Goal: Task Accomplishment & Management: Complete application form

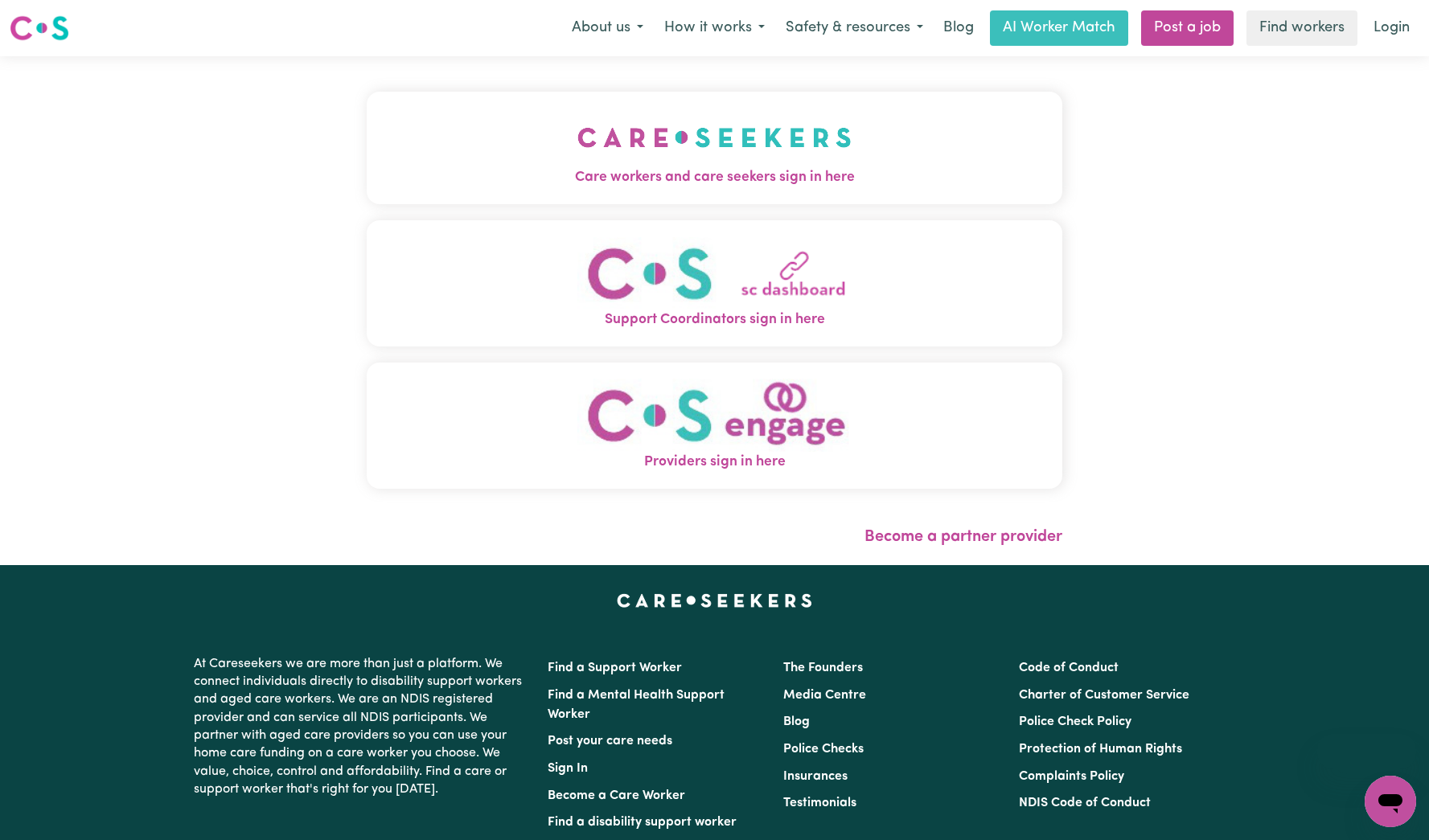
click at [767, 176] on span "Care workers and care seekers sign in here" at bounding box center [714, 178] width 696 height 21
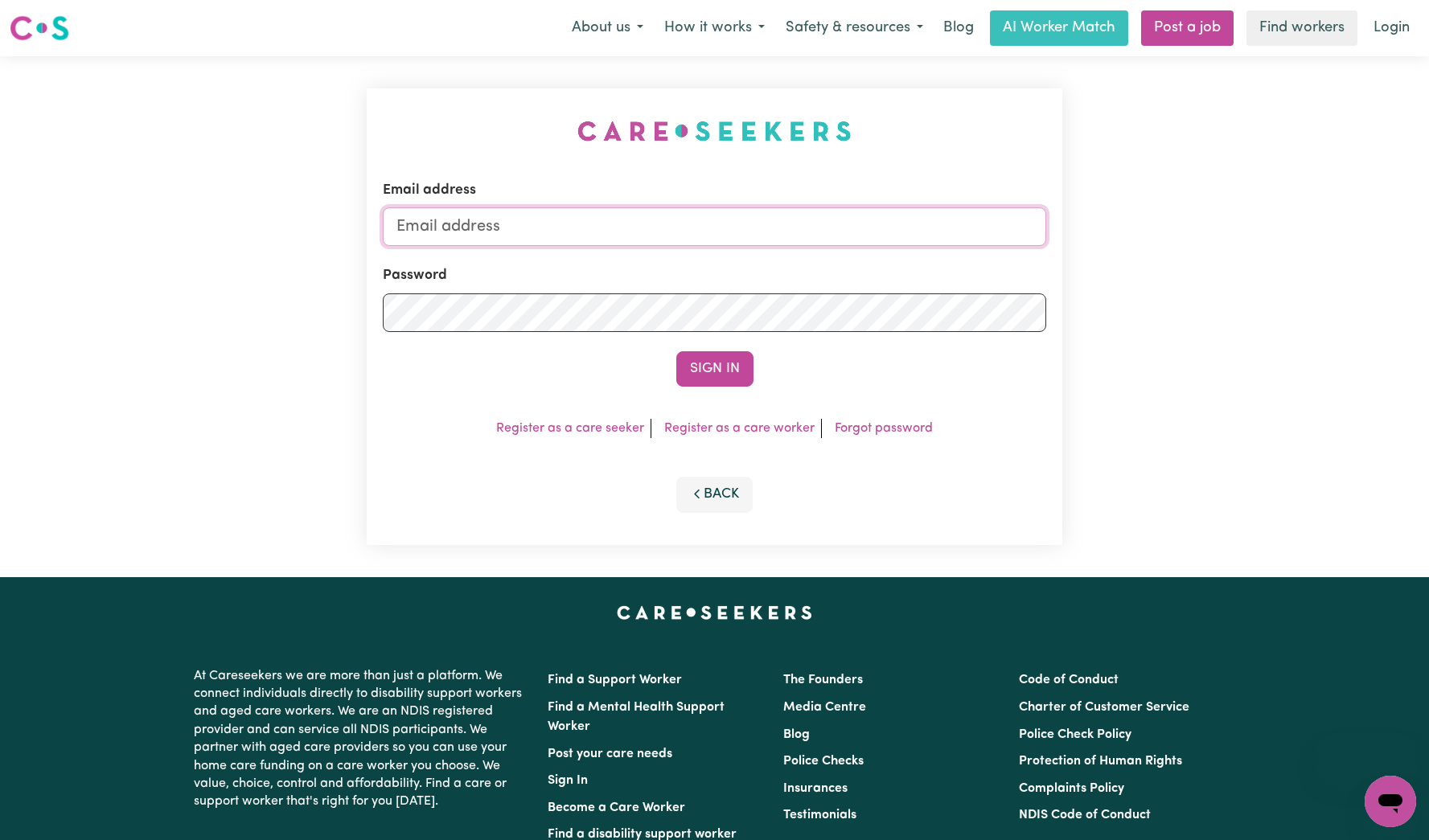
click at [770, 236] on input "Email address" at bounding box center [714, 227] width 663 height 38
type input "[EMAIL_ADDRESS][DOMAIN_NAME]"
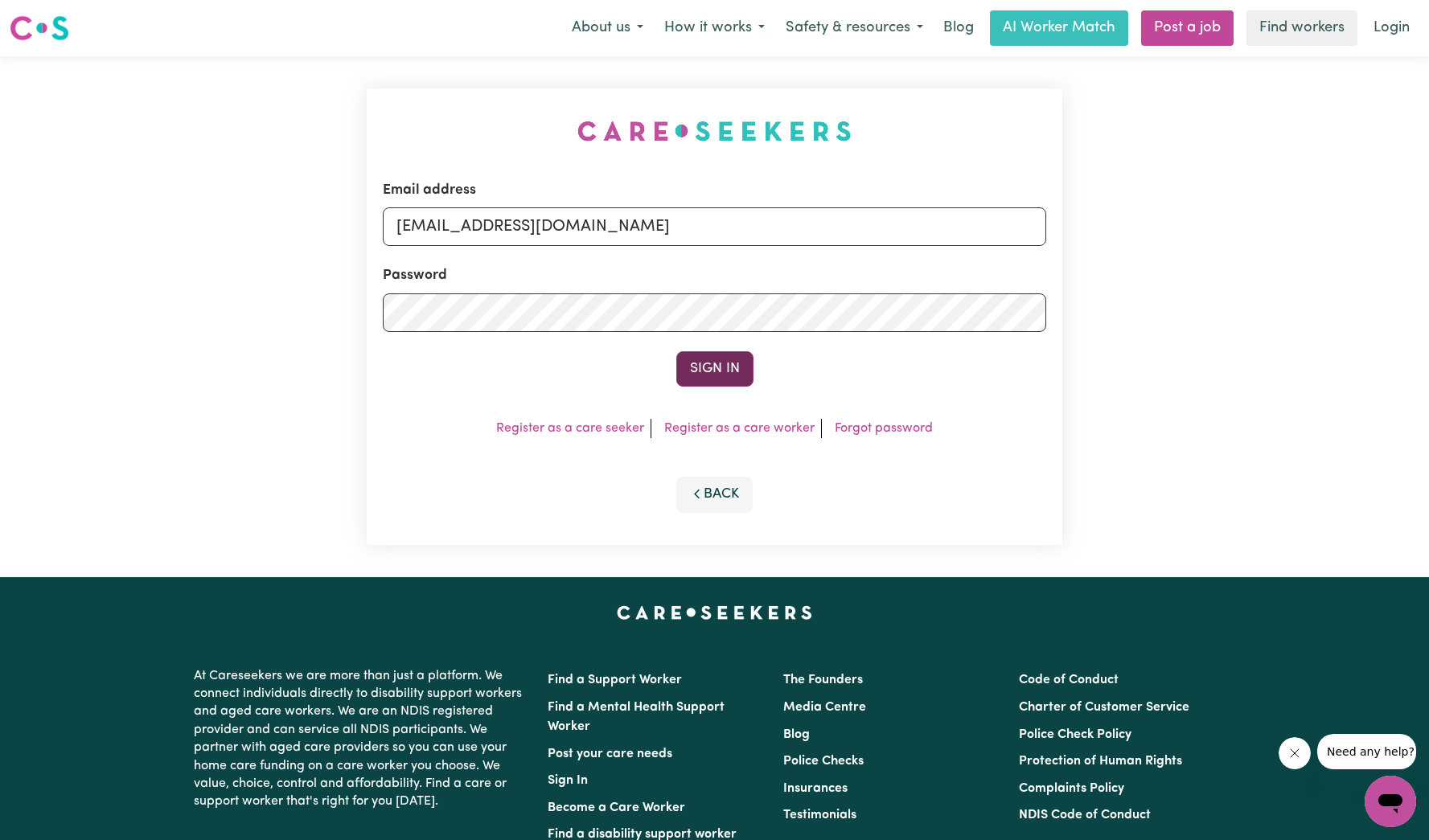
click at [725, 366] on button "Sign In" at bounding box center [715, 368] width 77 height 35
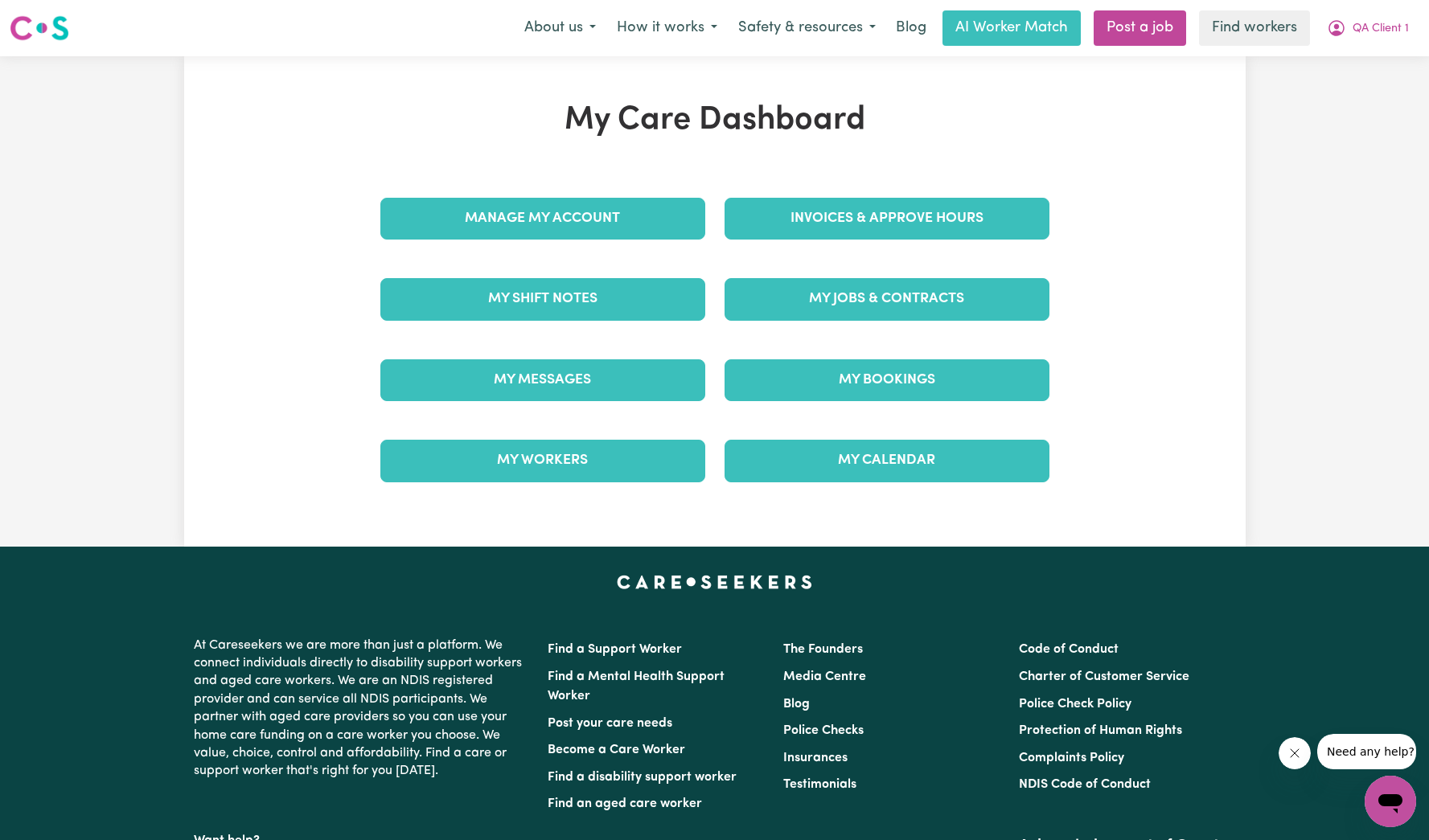
click at [847, 276] on div "My Jobs & Contracts" at bounding box center [886, 299] width 344 height 80
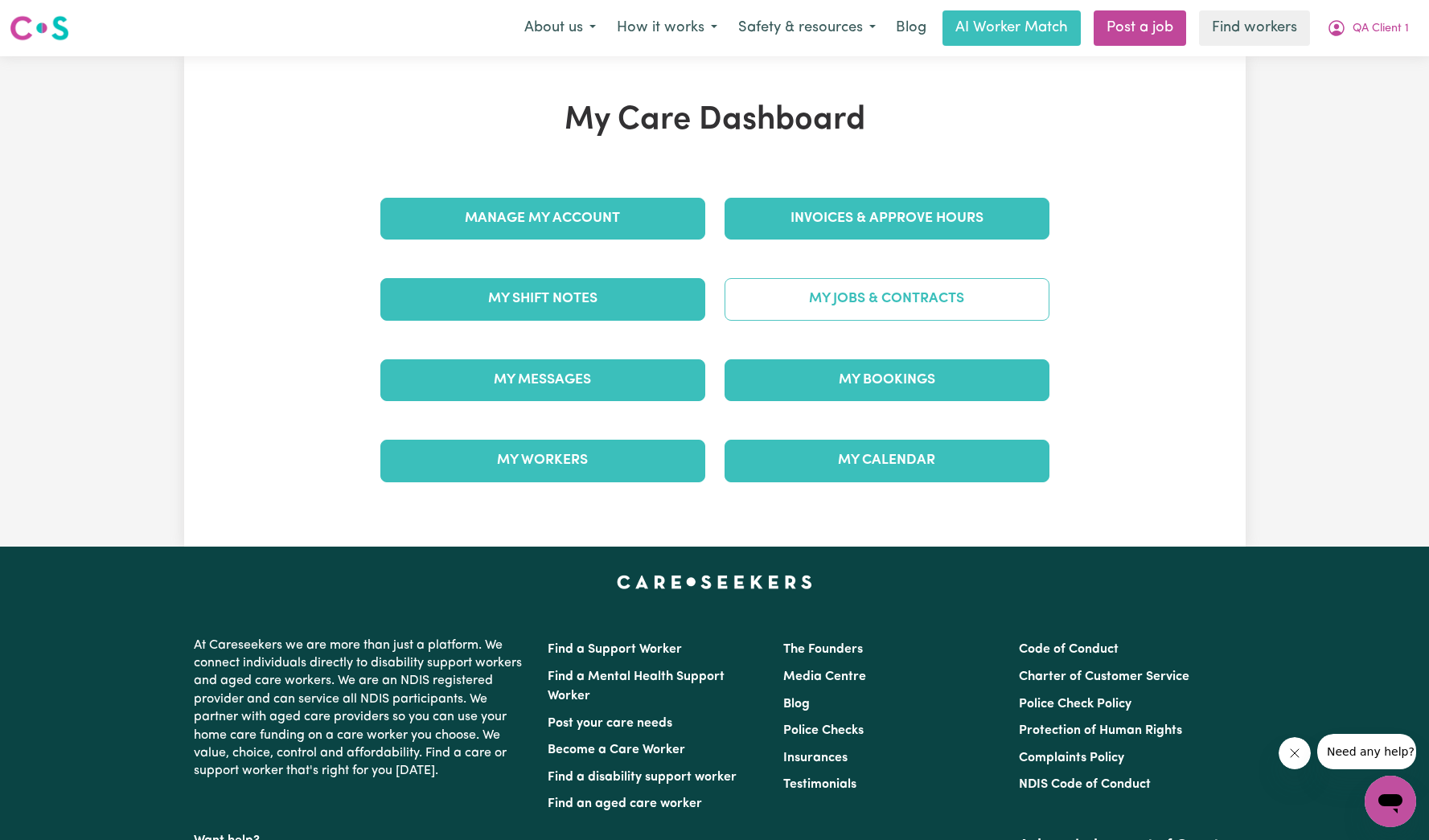
click at [847, 283] on link "My Jobs & Contracts" at bounding box center [886, 299] width 325 height 42
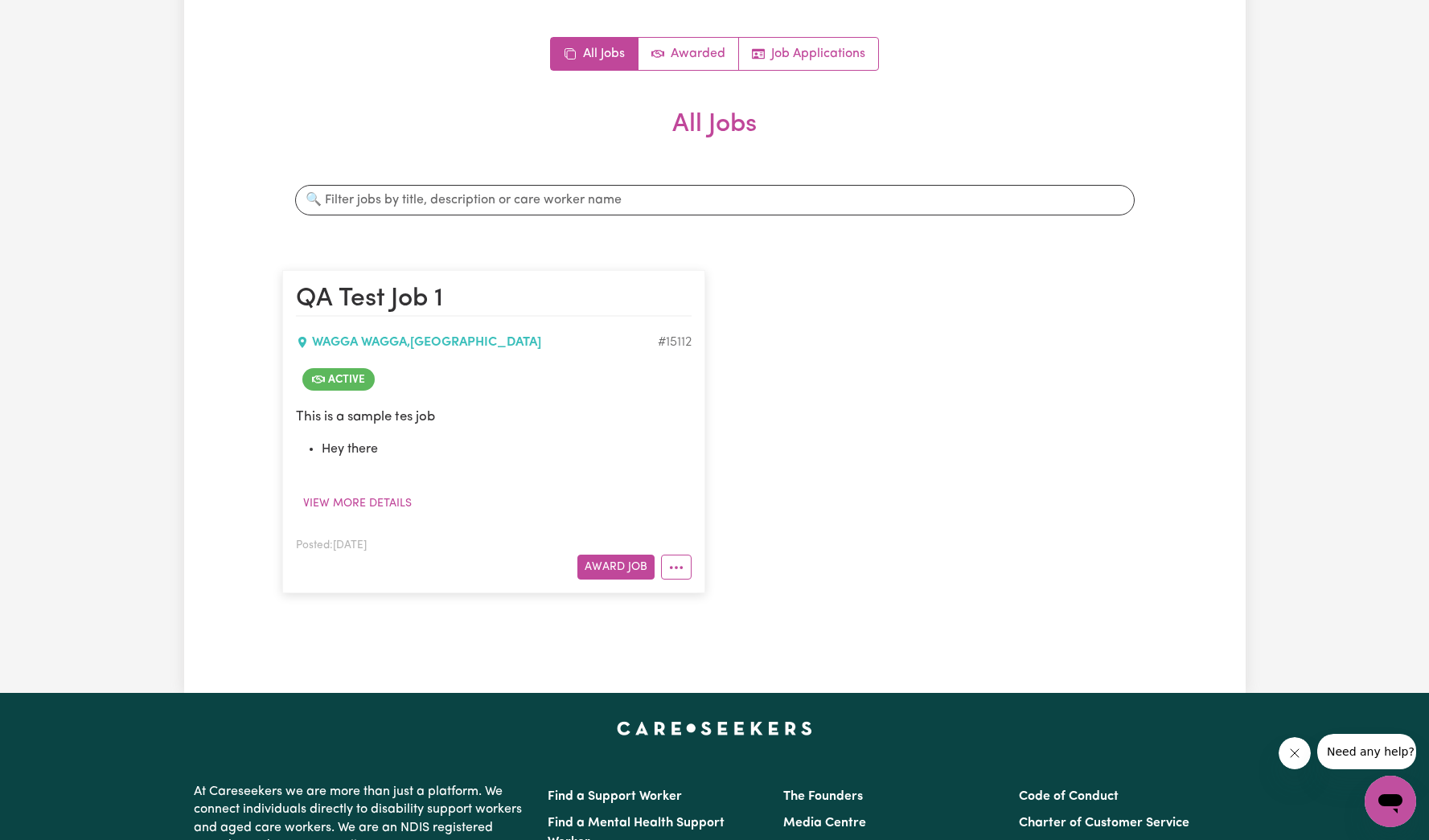
scroll to position [151, 0]
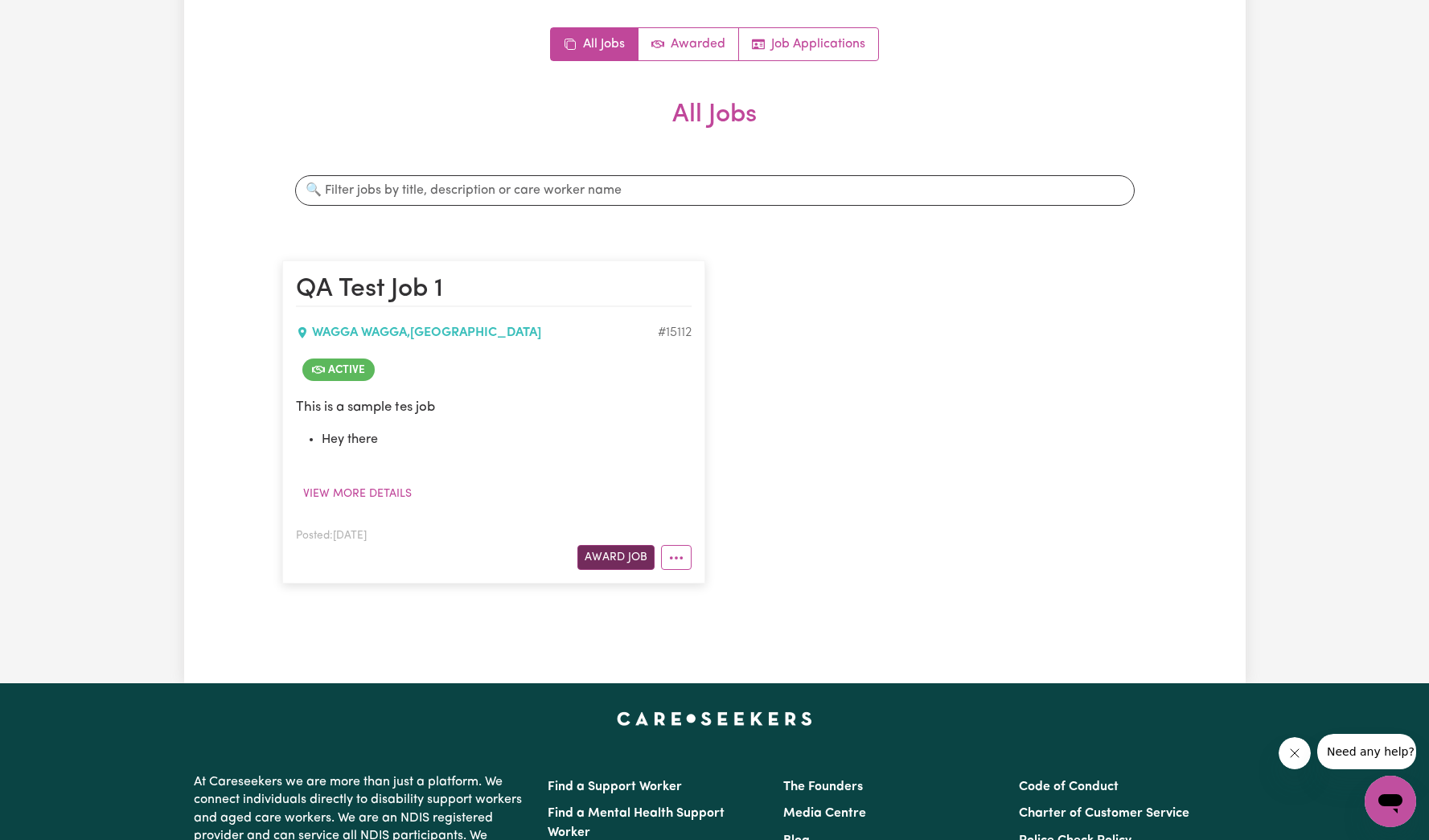
click at [635, 552] on button "Award Job" at bounding box center [616, 557] width 77 height 24
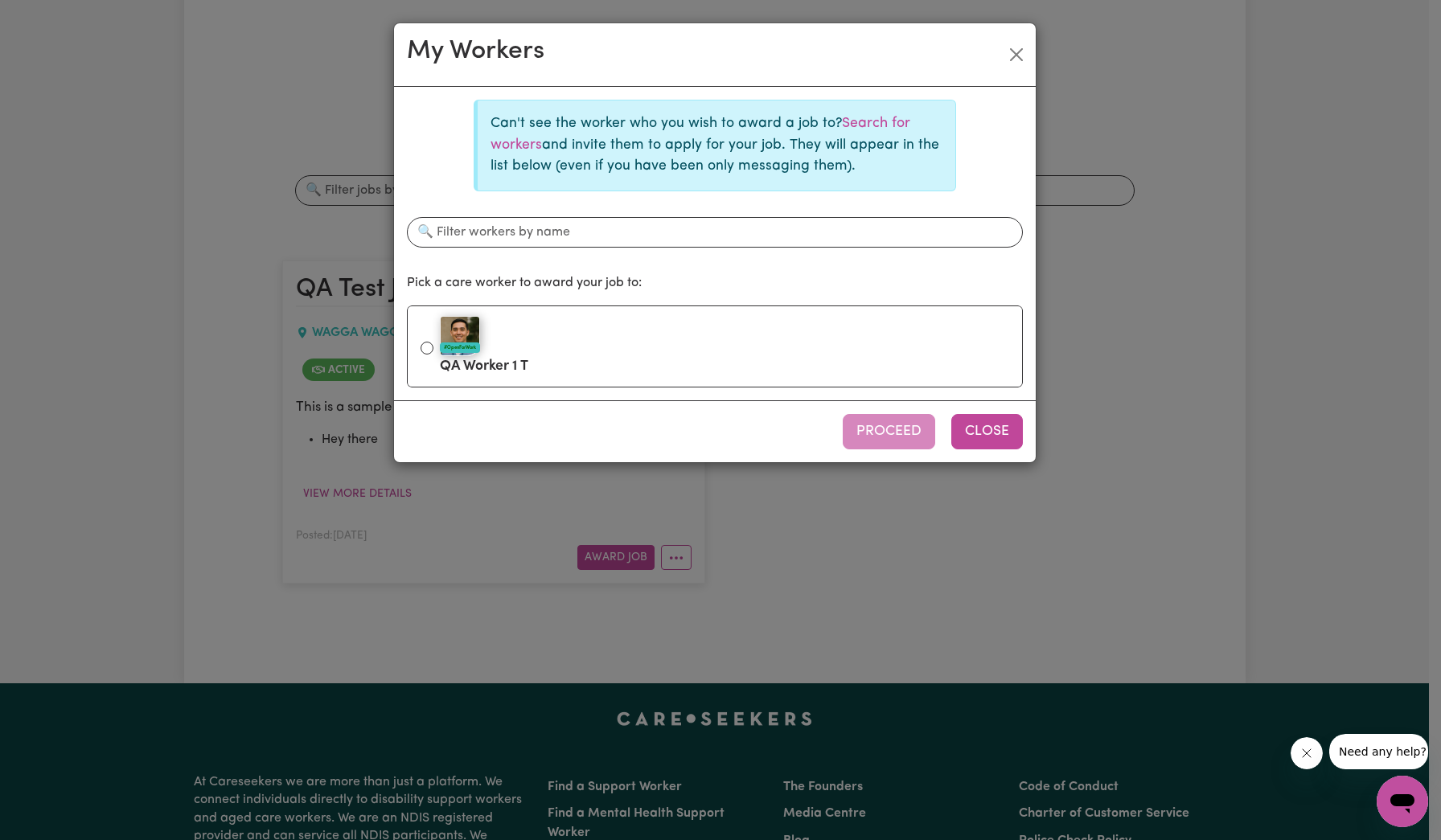
click at [985, 426] on button "Close" at bounding box center [988, 431] width 72 height 35
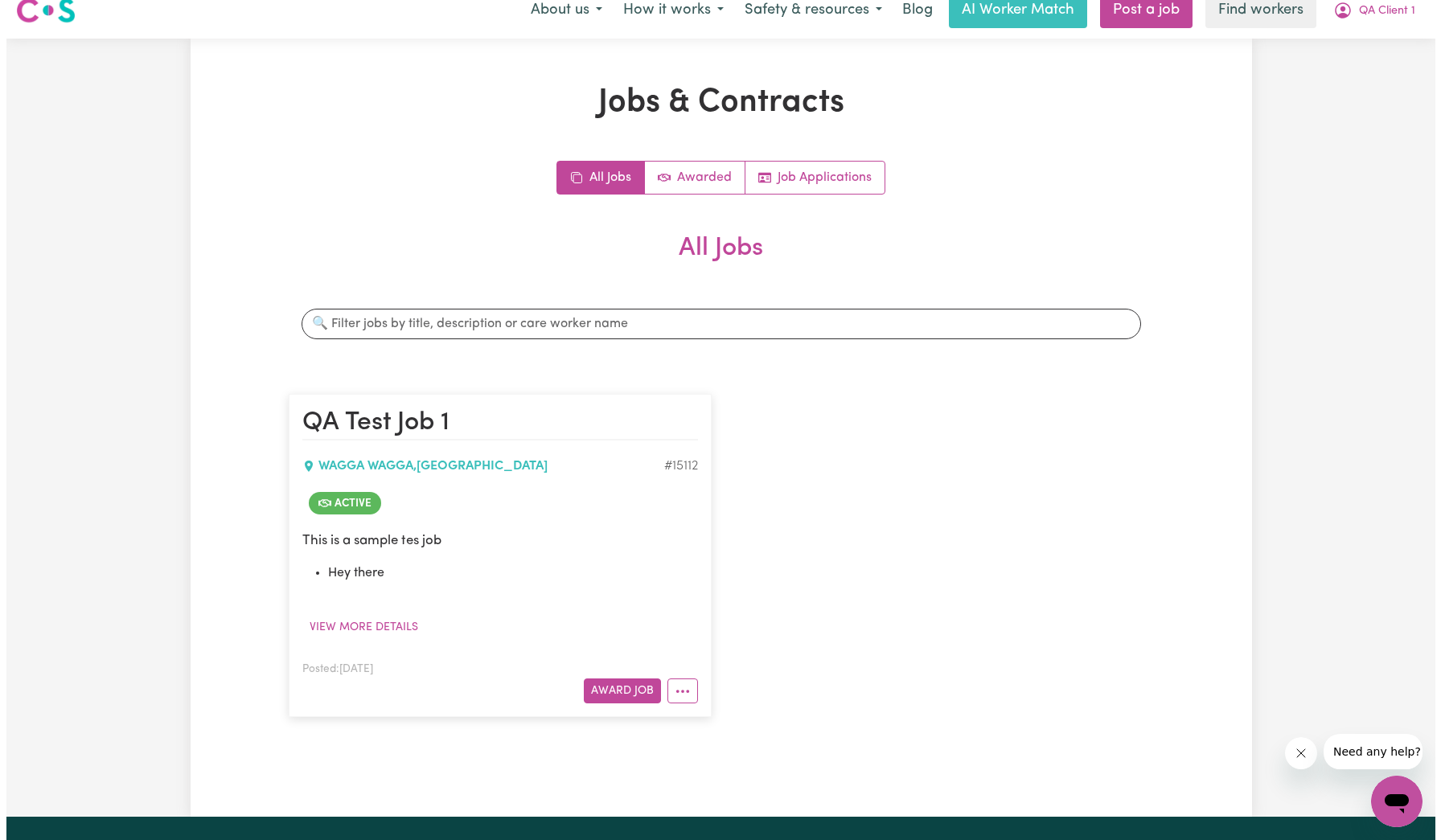
scroll to position [0, 0]
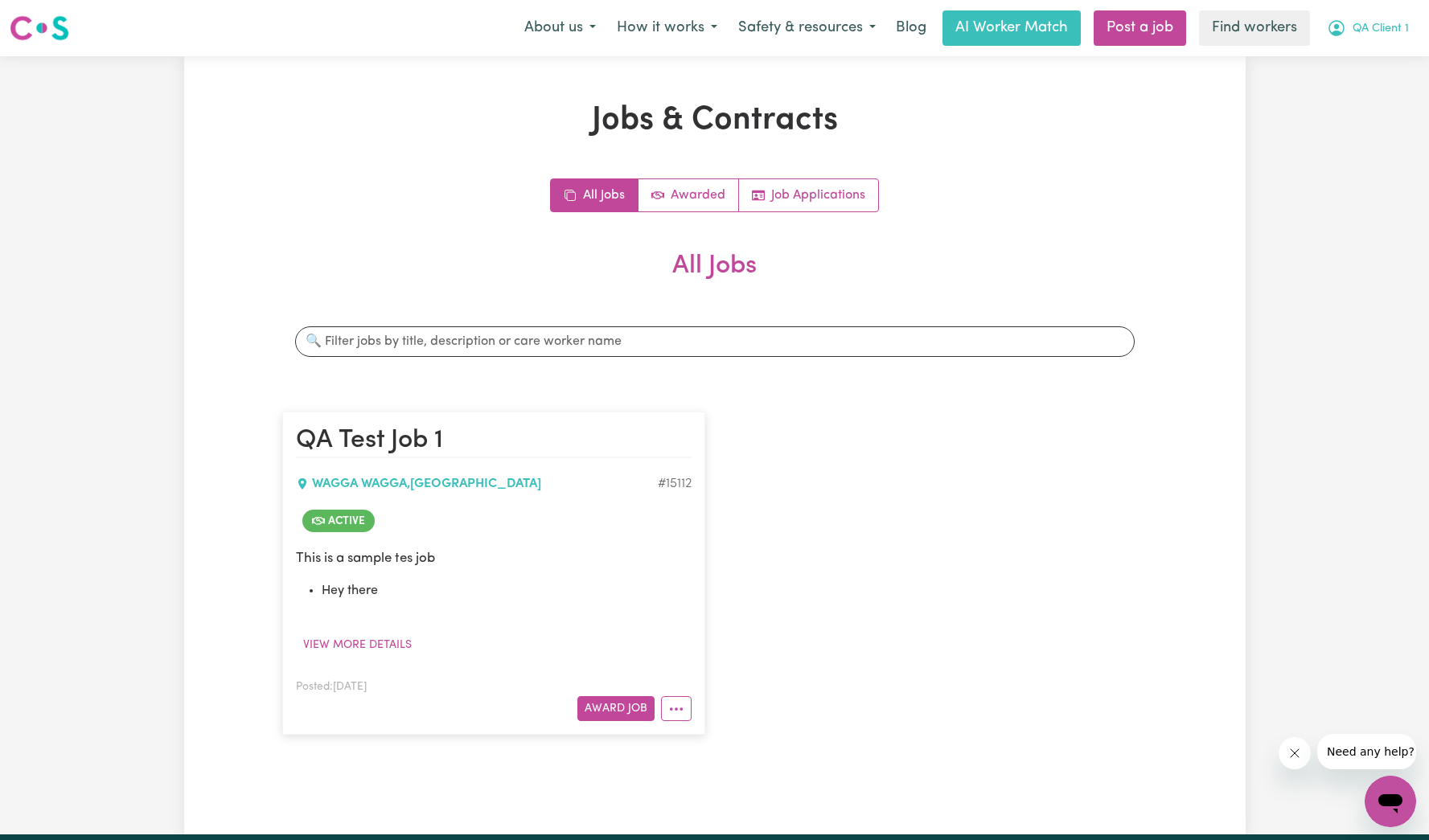
click at [1388, 24] on span "QA Client 1" at bounding box center [1380, 29] width 56 height 18
click at [1166, 28] on link "Post a job" at bounding box center [1140, 28] width 93 height 35
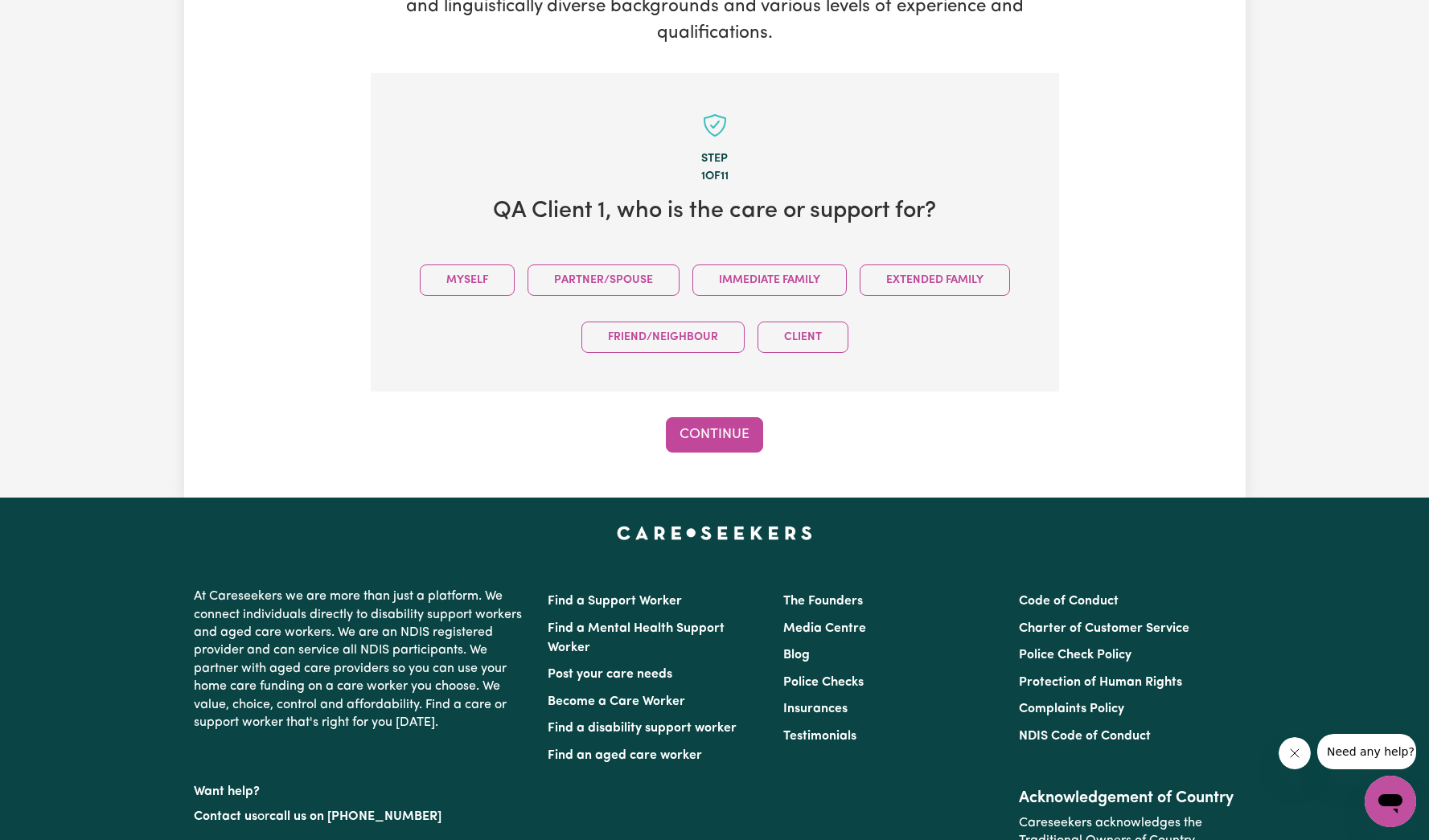
scroll to position [352, 0]
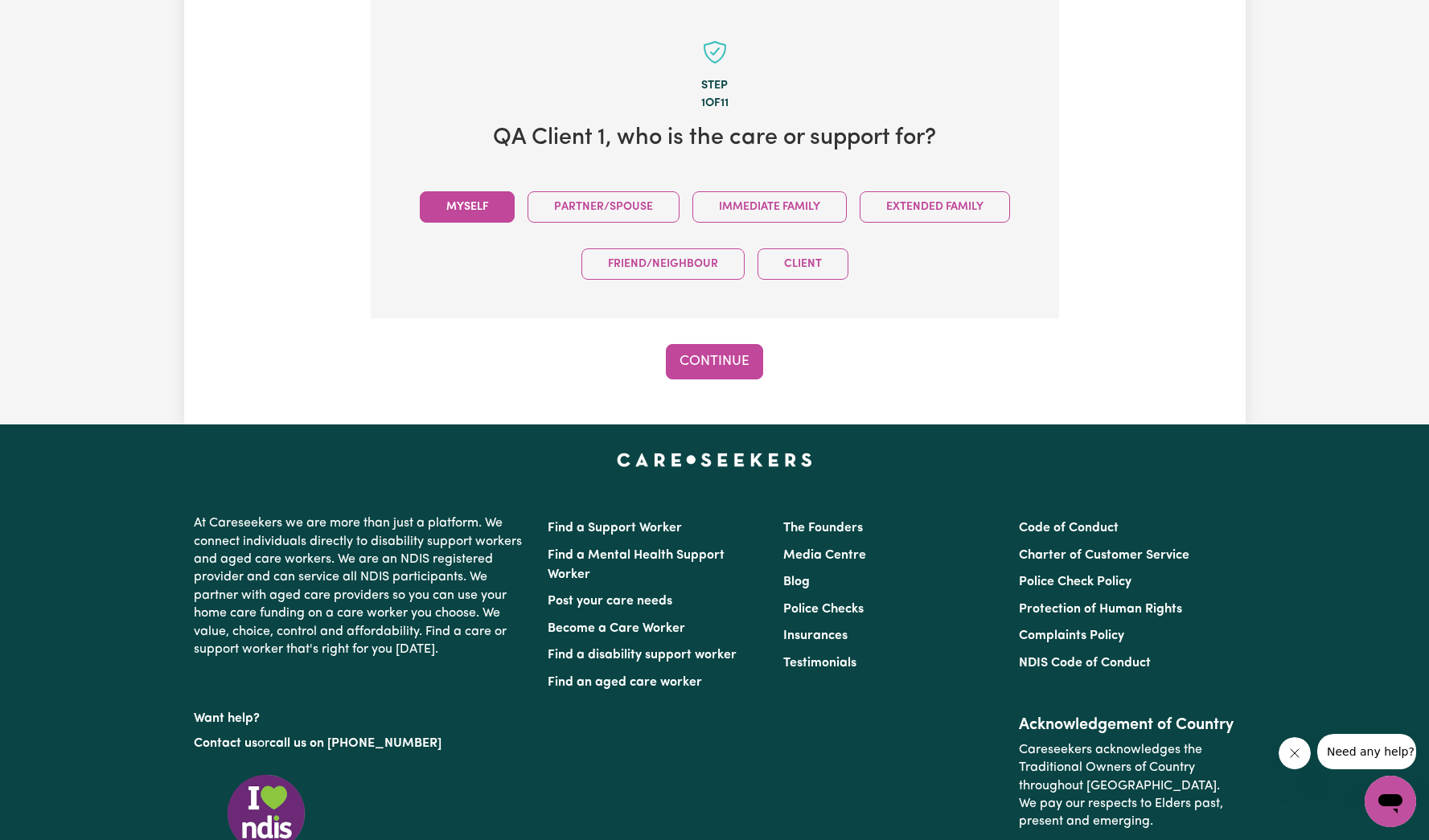
click at [495, 198] on button "Myself" at bounding box center [467, 207] width 95 height 32
click at [746, 338] on div "Step 1 of 11 QA Client 1 , who is the care or support for? Myself Partner/Spous…" at bounding box center [715, 190] width 688 height 380
click at [737, 351] on button "Continue" at bounding box center [714, 361] width 97 height 35
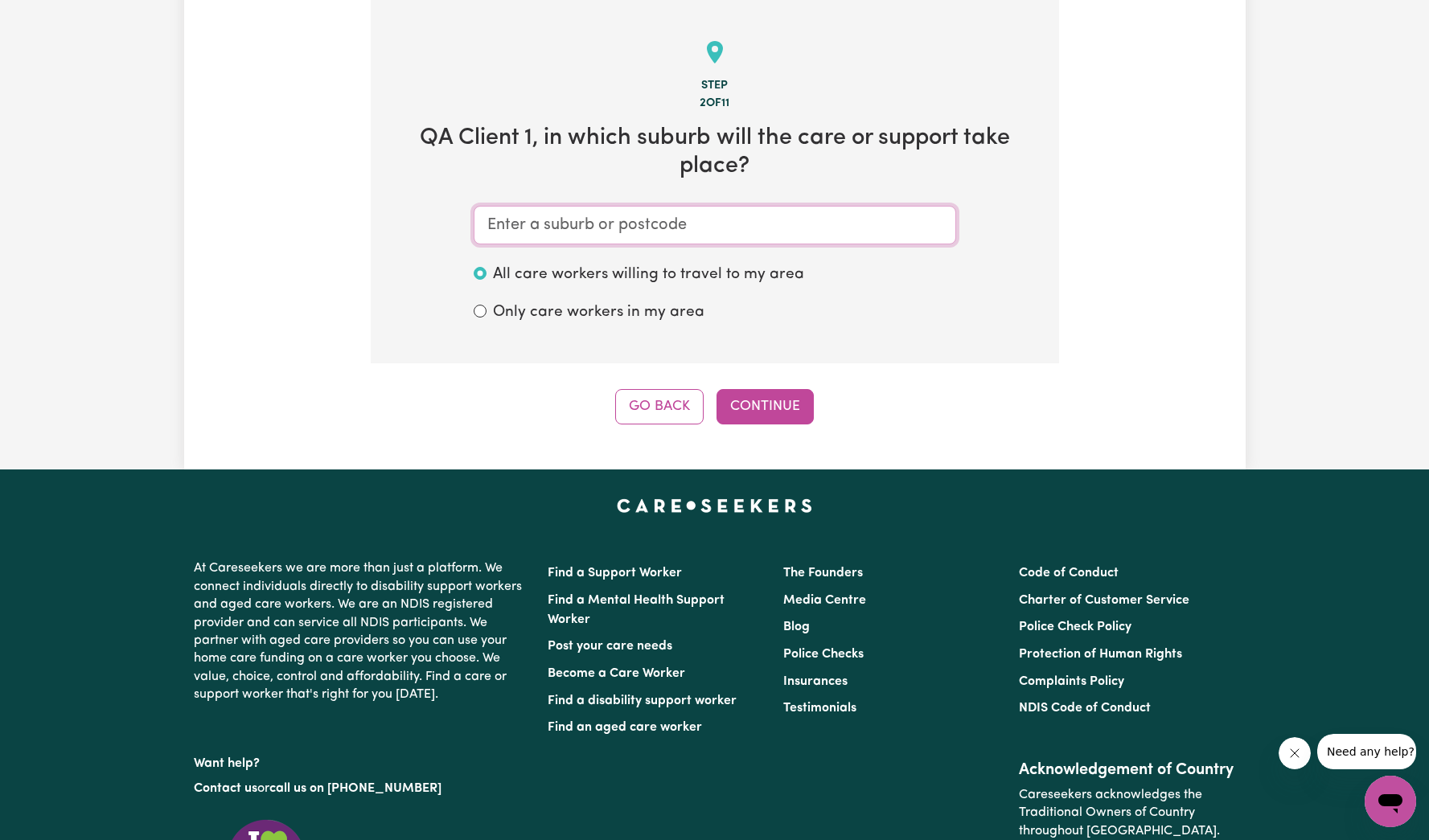
click at [676, 228] on input "text" at bounding box center [714, 225] width 482 height 38
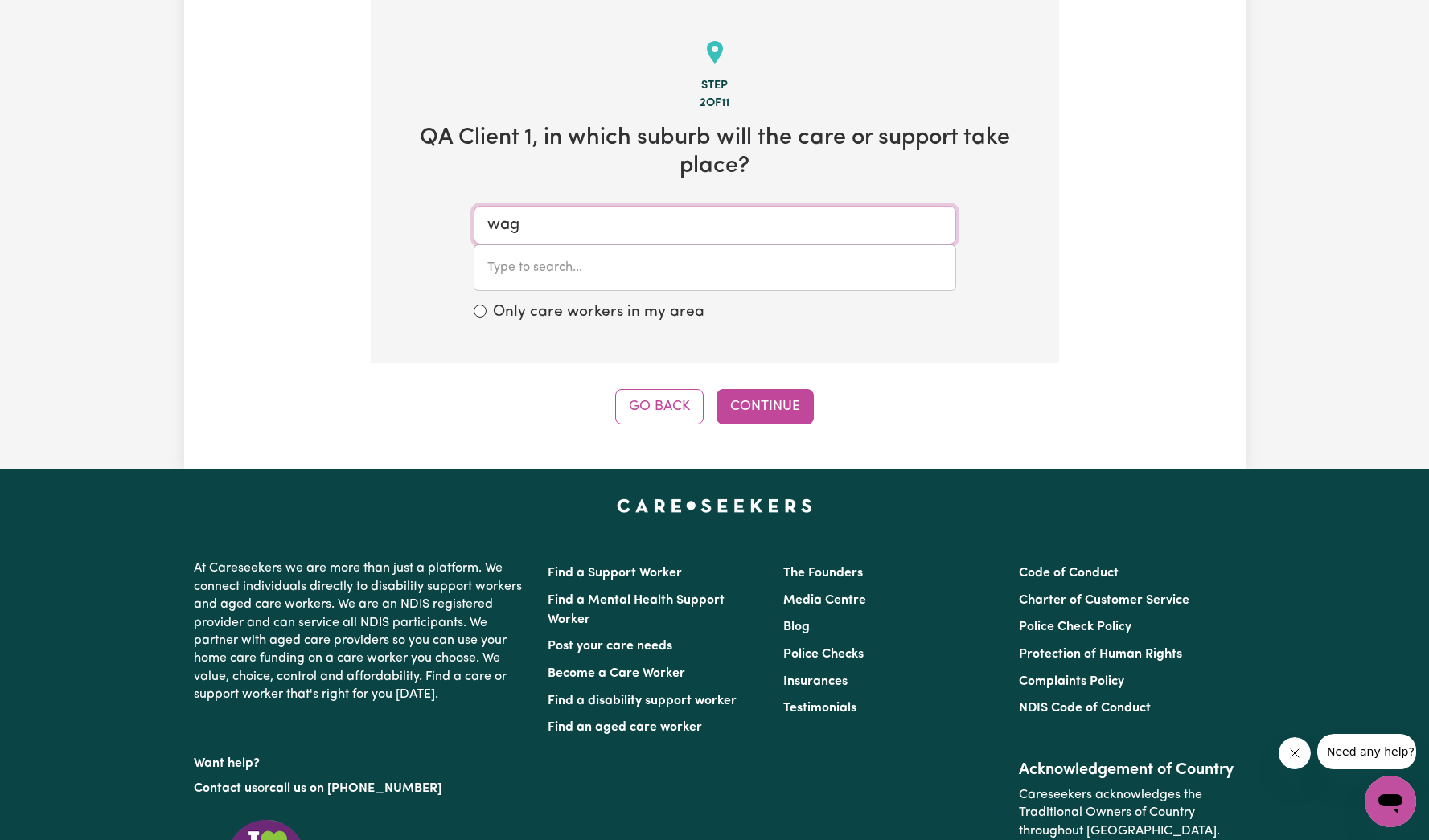
type input "[PERSON_NAME]"
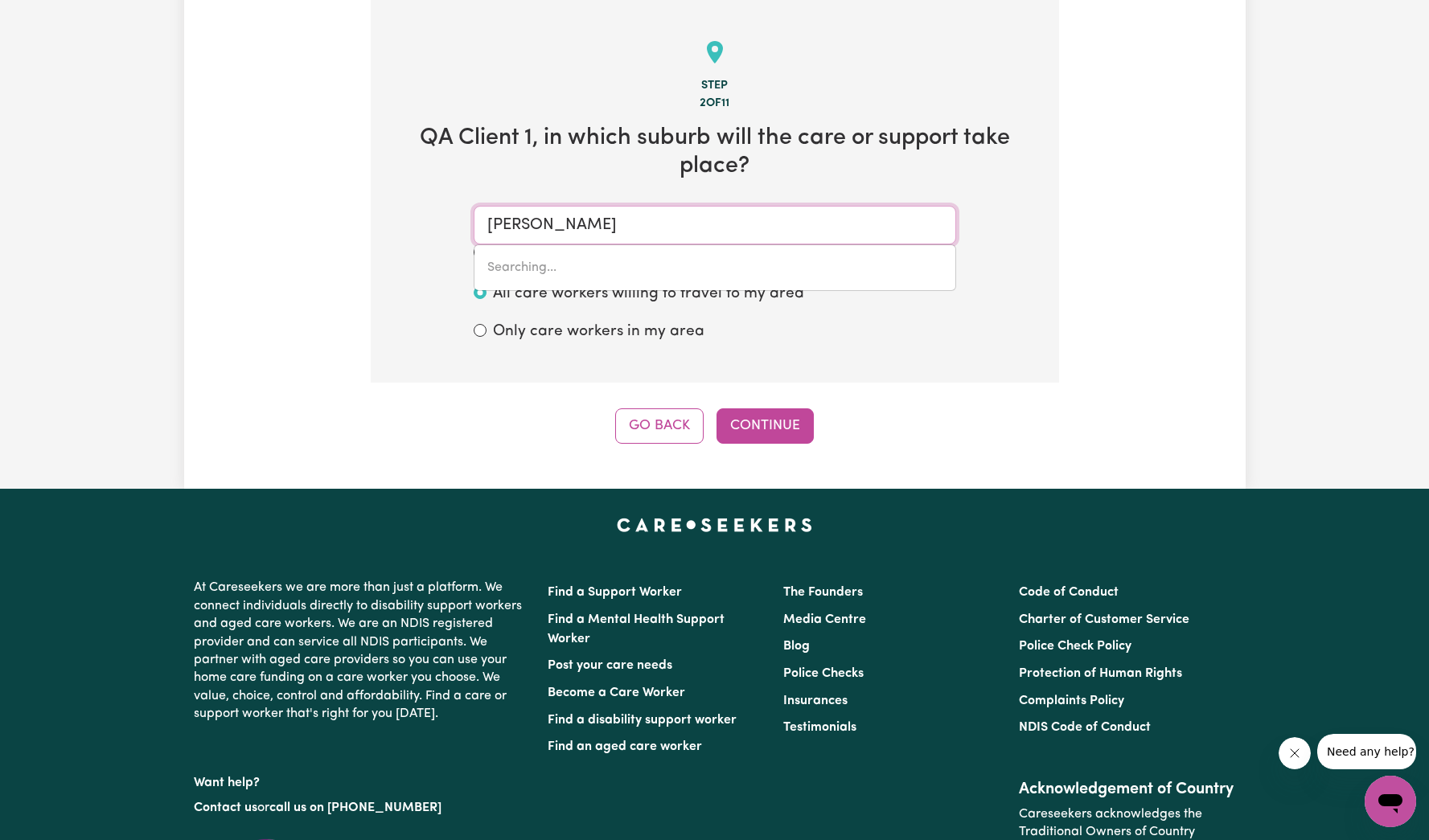
type input "waggA WAGGA, [GEOGRAPHIC_DATA], 2650"
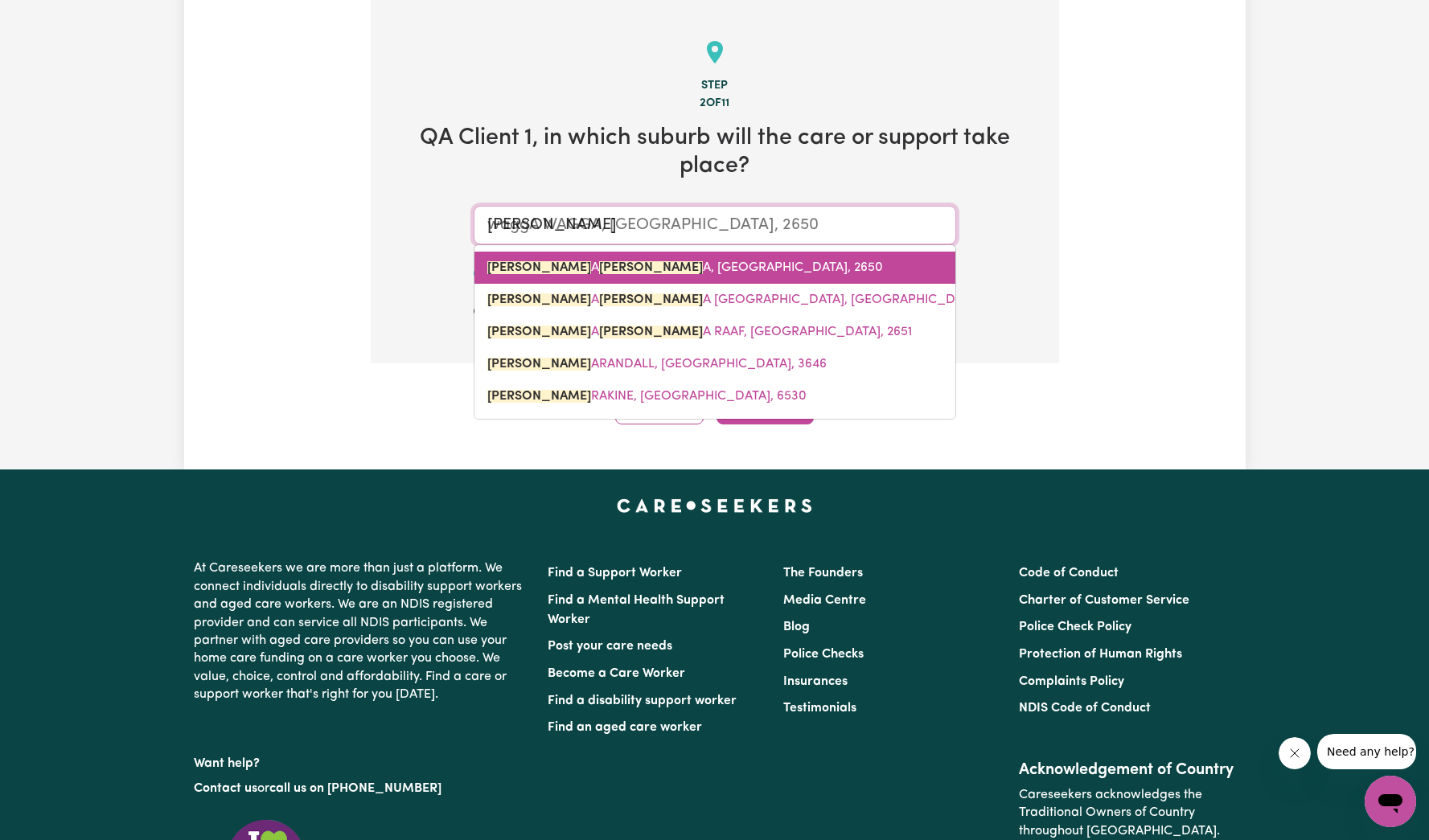
click at [618, 277] on link "[PERSON_NAME] A [PERSON_NAME] A, [GEOGRAPHIC_DATA], 2650" at bounding box center [714, 268] width 480 height 32
type input "WAGGA WAGGA, [GEOGRAPHIC_DATA], 2650"
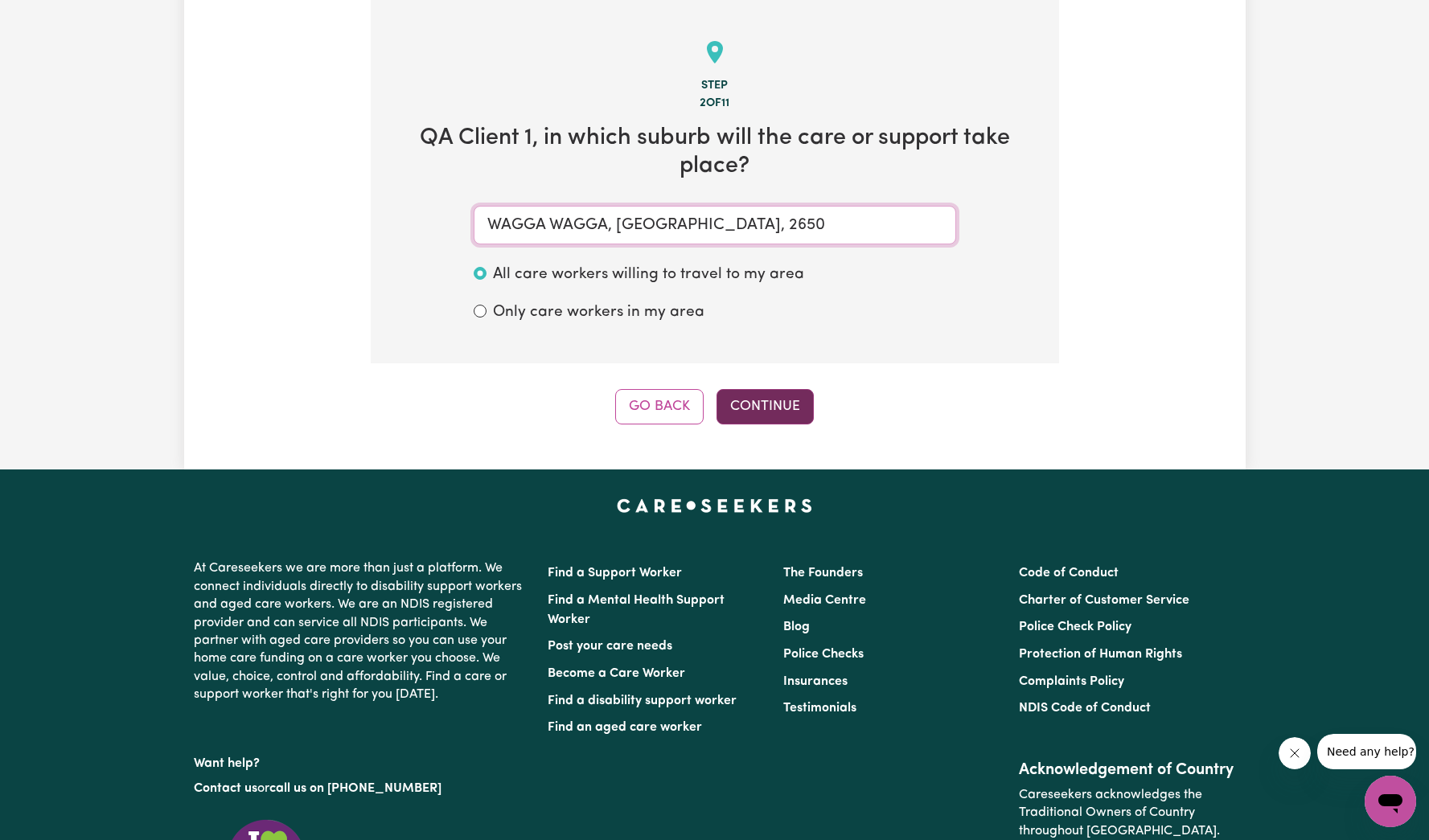
type input "WAGGA WAGGA, [GEOGRAPHIC_DATA], 2650"
click at [768, 397] on button "Continue" at bounding box center [765, 407] width 97 height 35
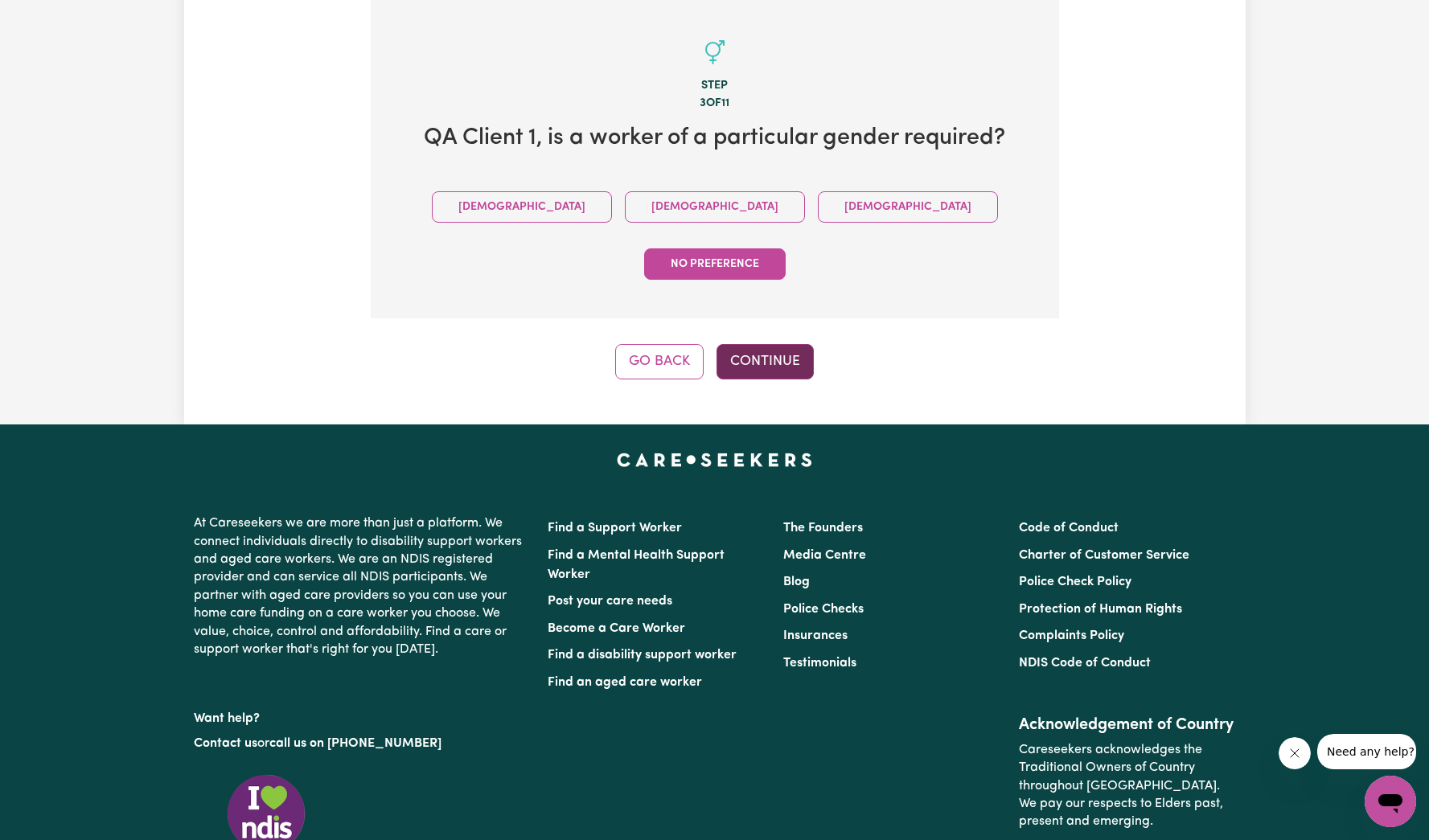
click at [788, 344] on button "Continue" at bounding box center [765, 361] width 97 height 35
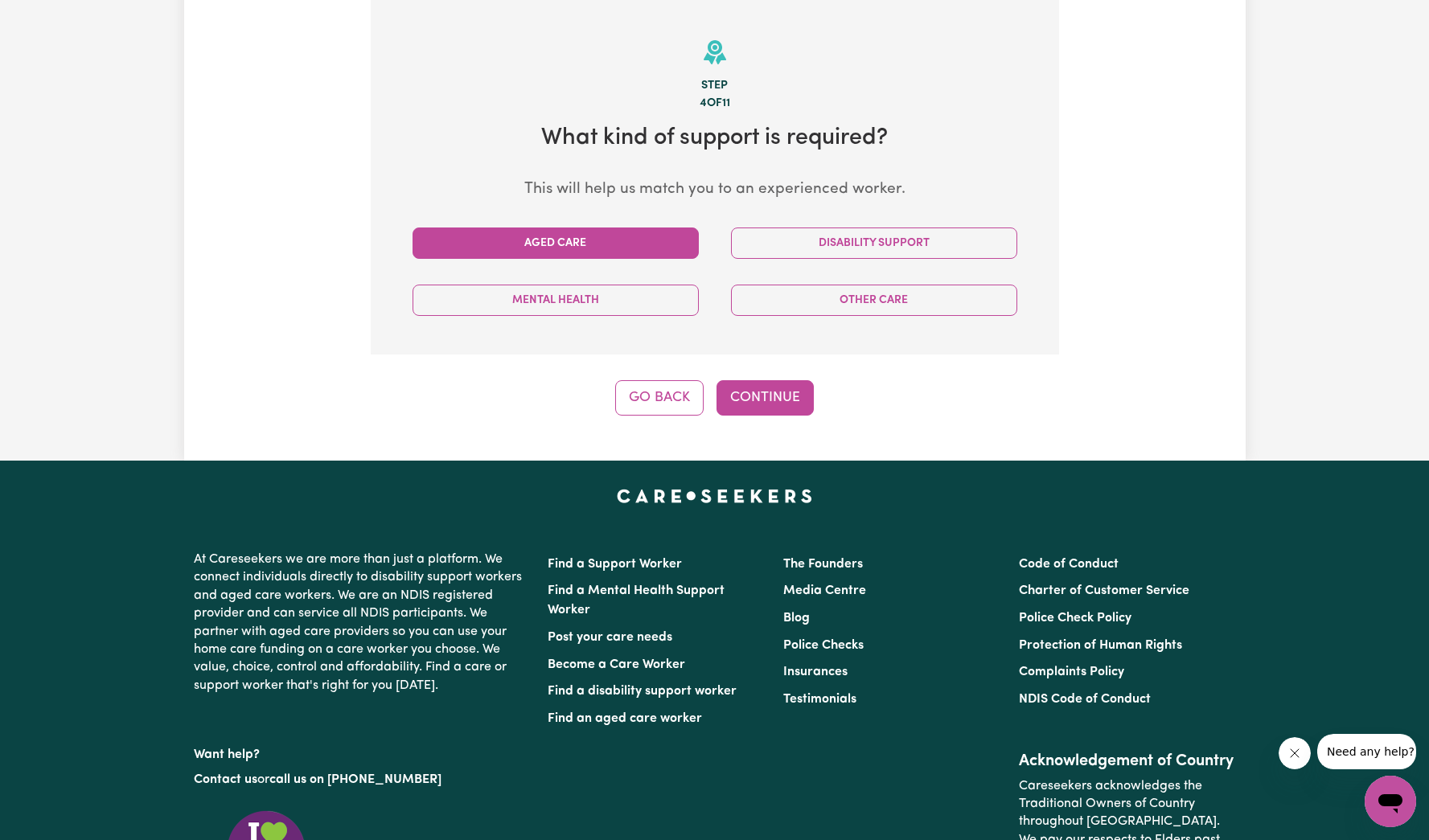
click at [676, 255] on button "Aged Care" at bounding box center [555, 243] width 286 height 32
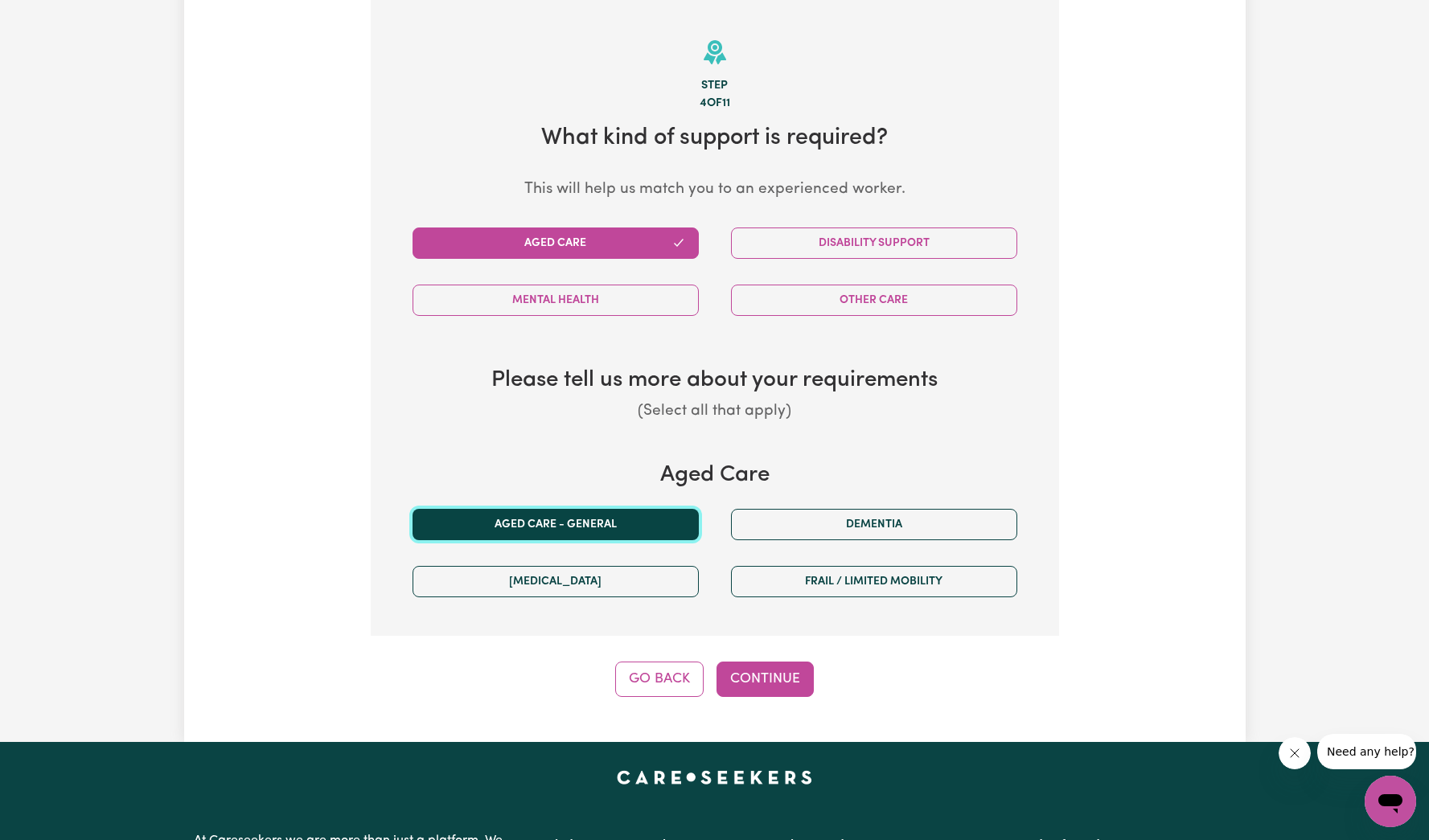
click at [682, 515] on button "Aged care - General" at bounding box center [555, 525] width 286 height 32
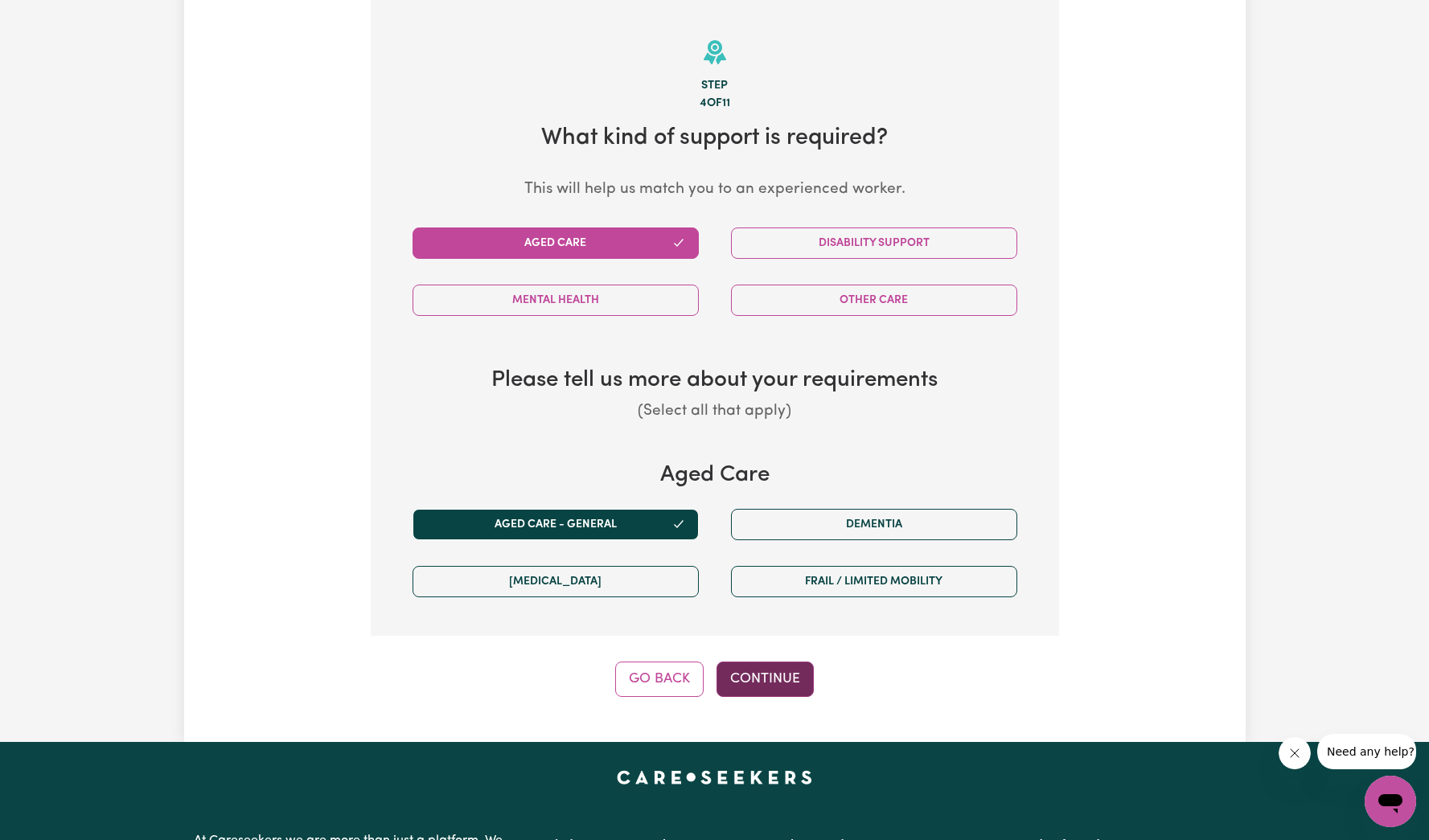
click at [767, 668] on button "Continue" at bounding box center [765, 679] width 97 height 35
select select "PRIVATELY"
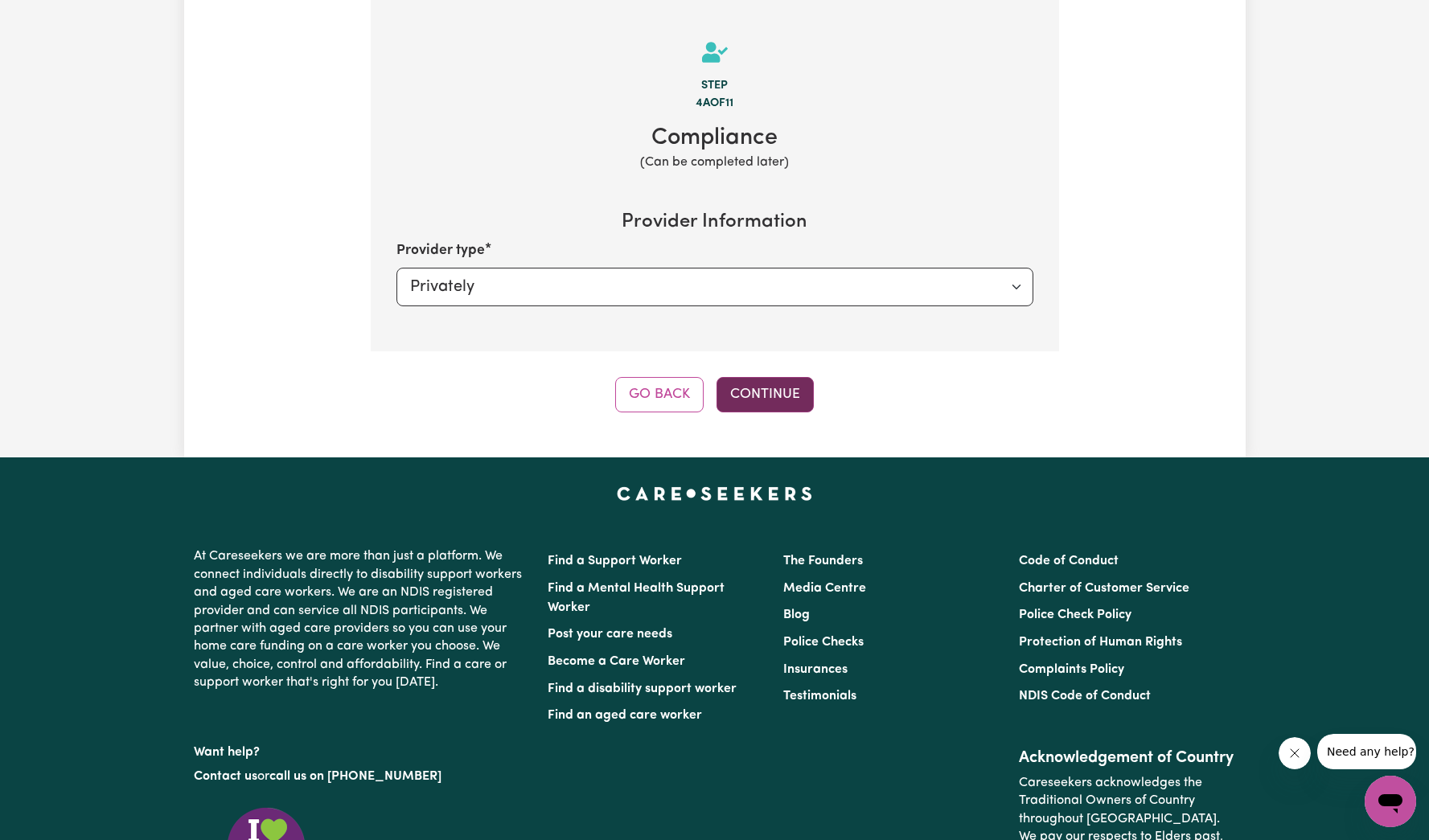
click at [777, 403] on button "Continue" at bounding box center [765, 395] width 97 height 35
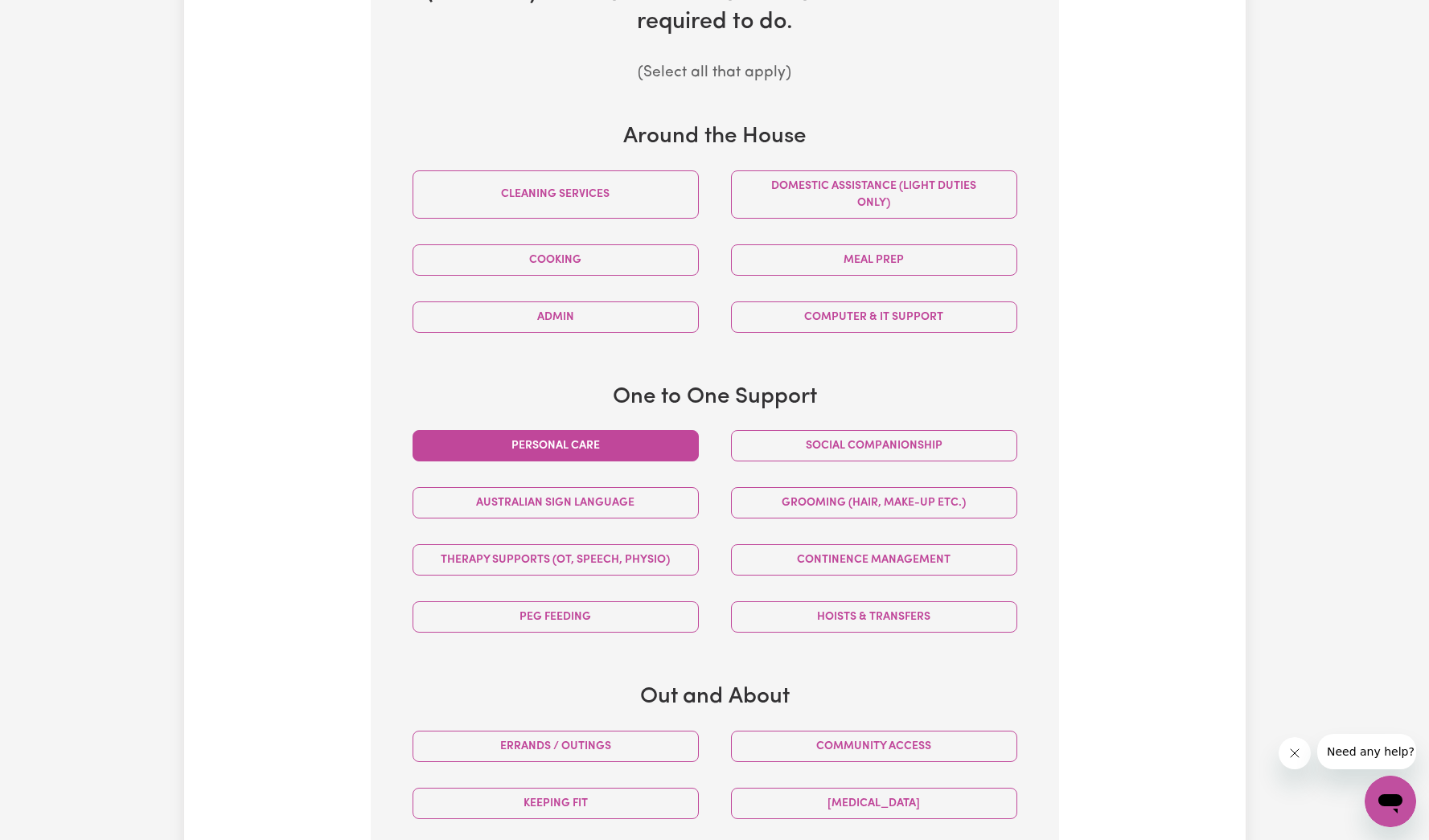
click at [602, 443] on button "Personal care" at bounding box center [555, 446] width 286 height 32
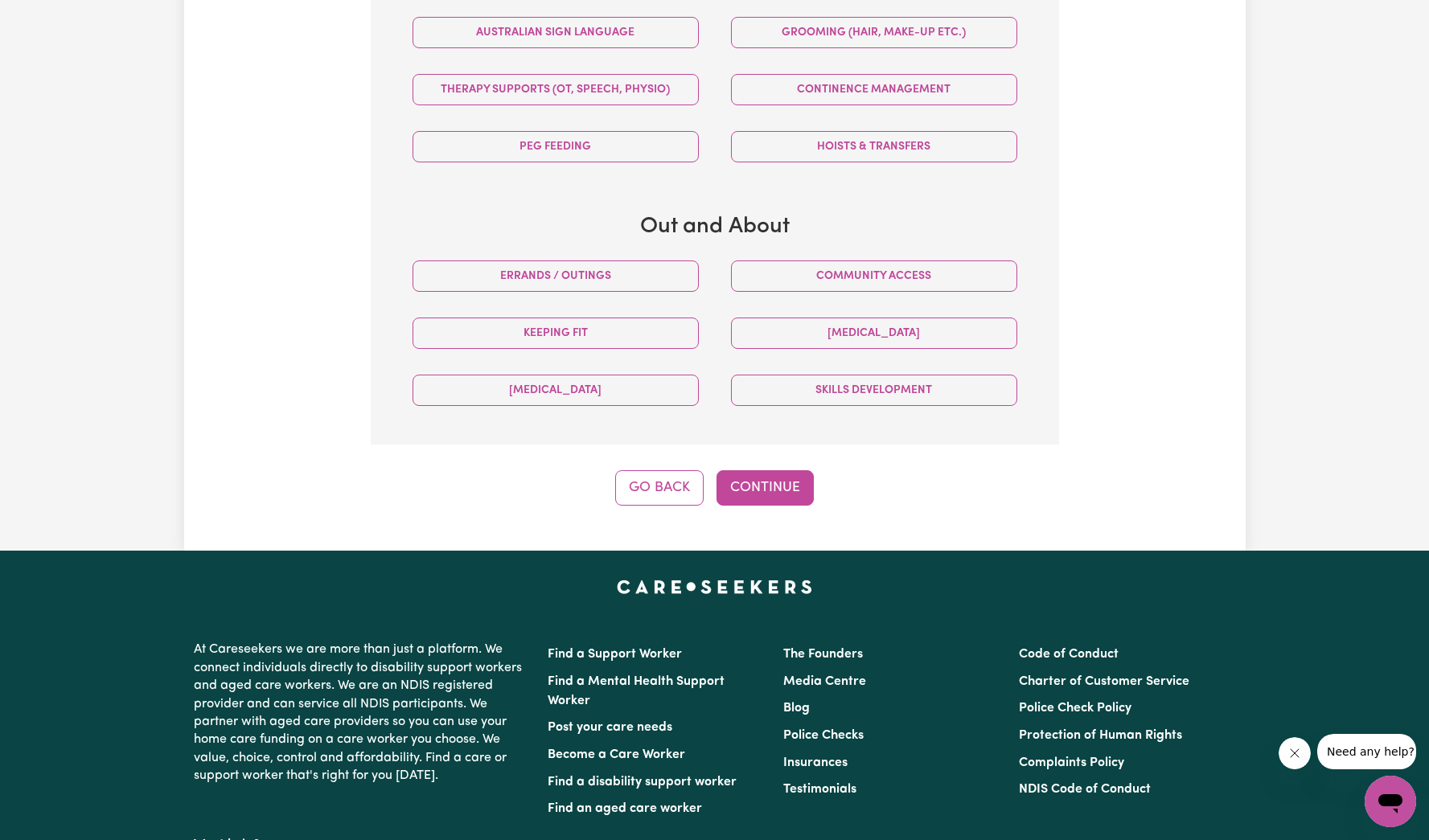
click at [787, 506] on button "Continue" at bounding box center [765, 487] width 97 height 35
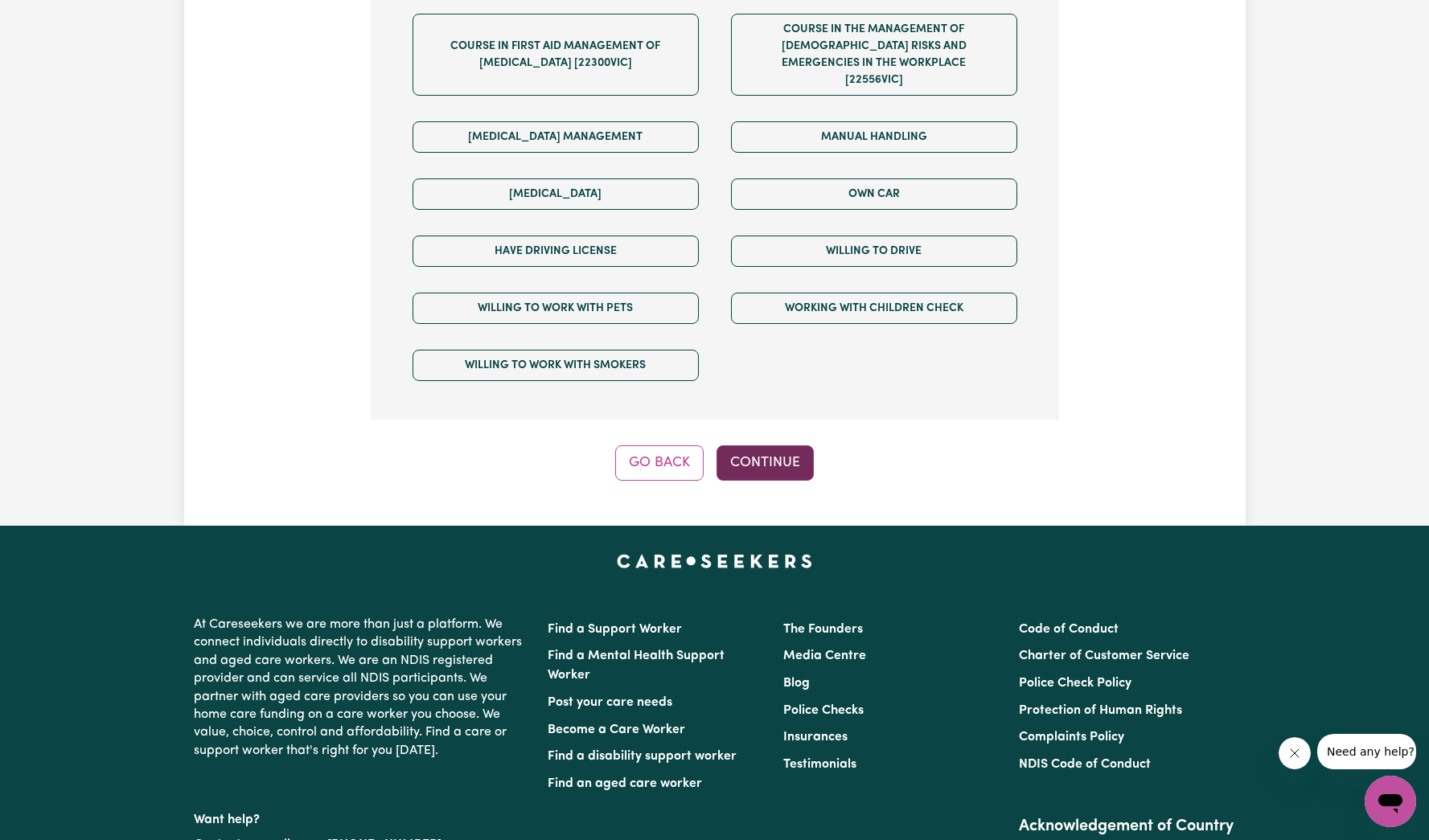
click at [781, 449] on button "Continue" at bounding box center [765, 463] width 97 height 35
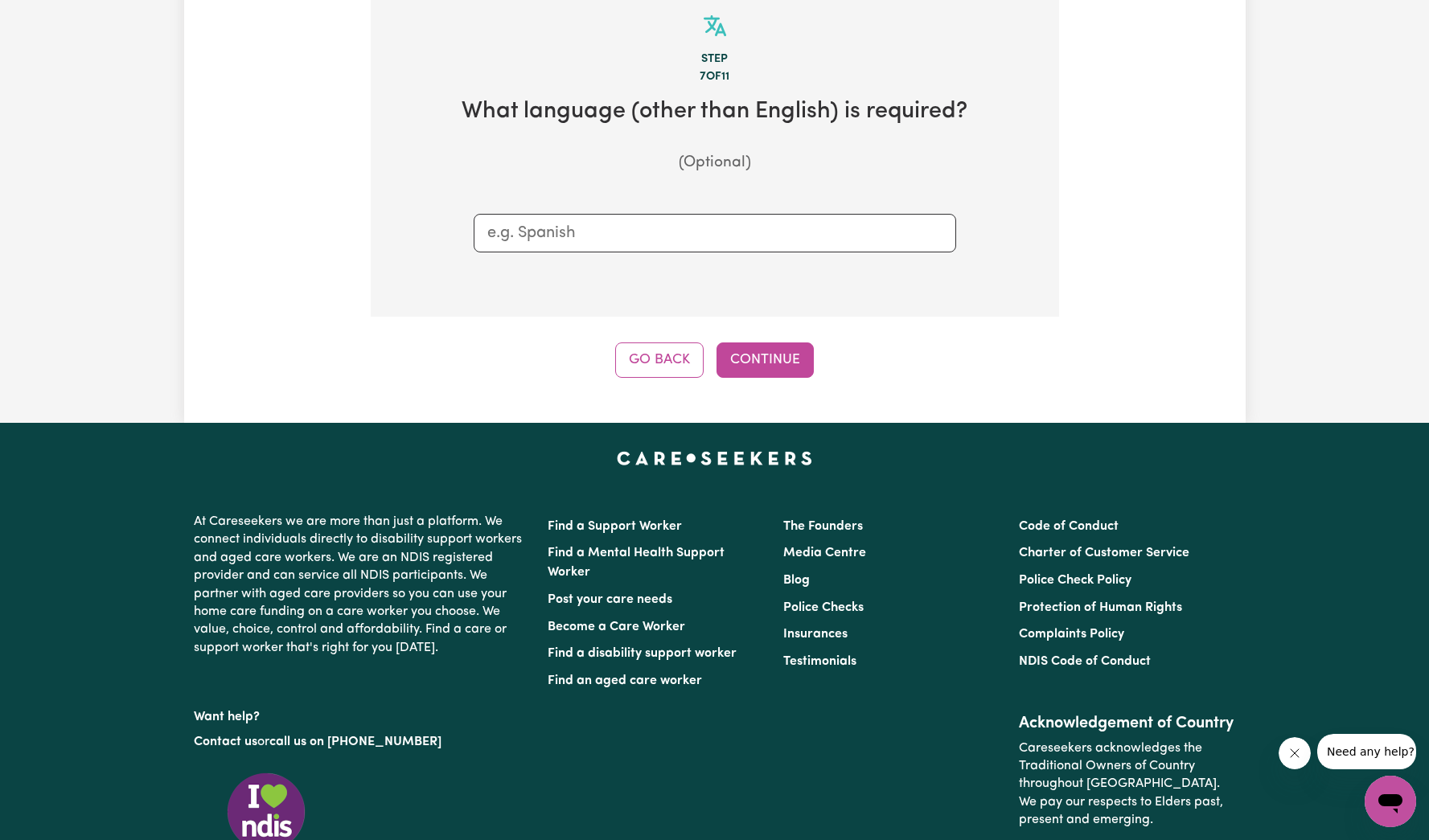
scroll to position [352, 0]
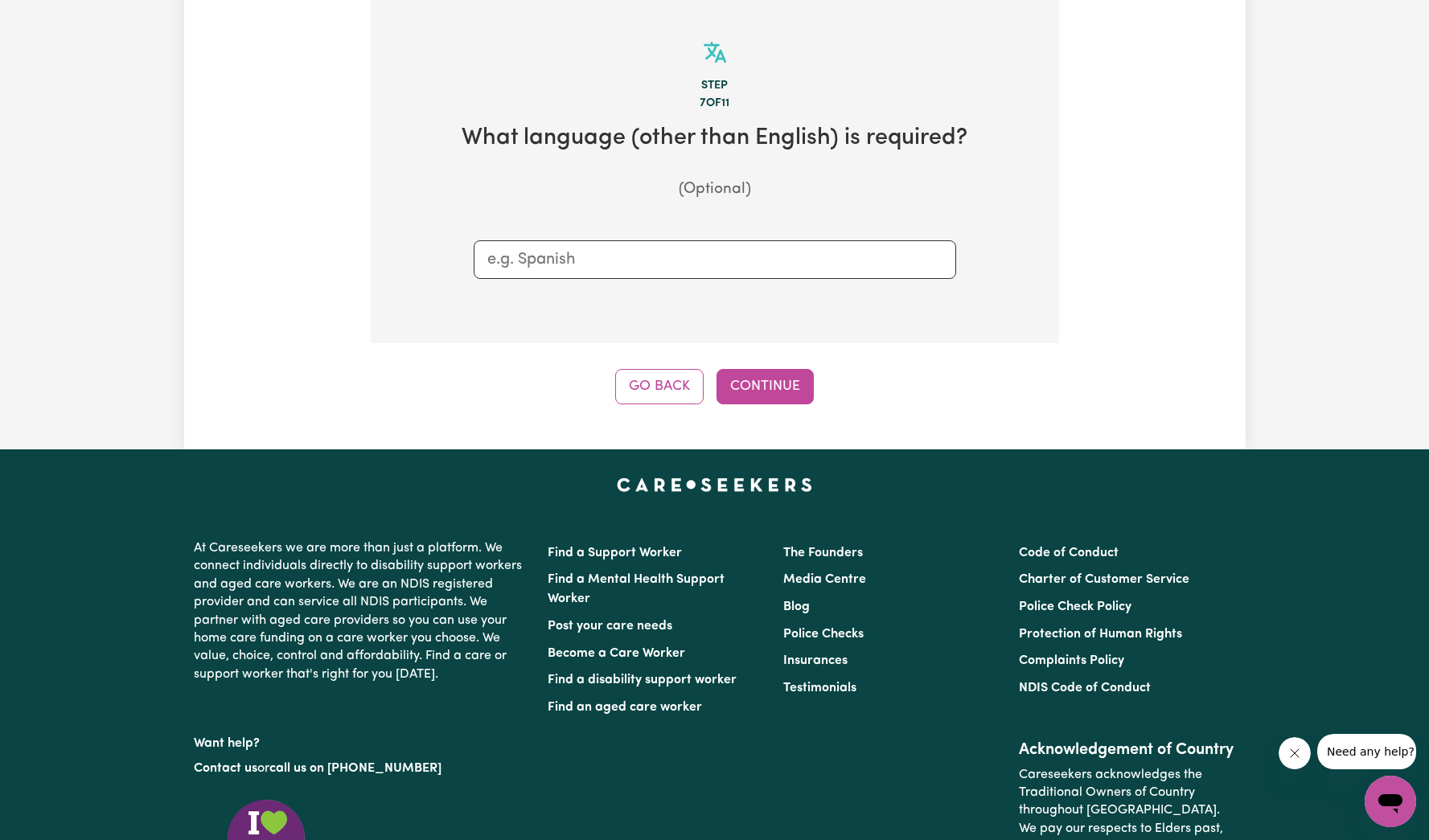
click at [786, 415] on div "Tell us your care and support requirements Welcome to Careseekers. We are excit…" at bounding box center [714, 77] width 1061 height 746
click at [786, 396] on button "Continue" at bounding box center [765, 387] width 97 height 35
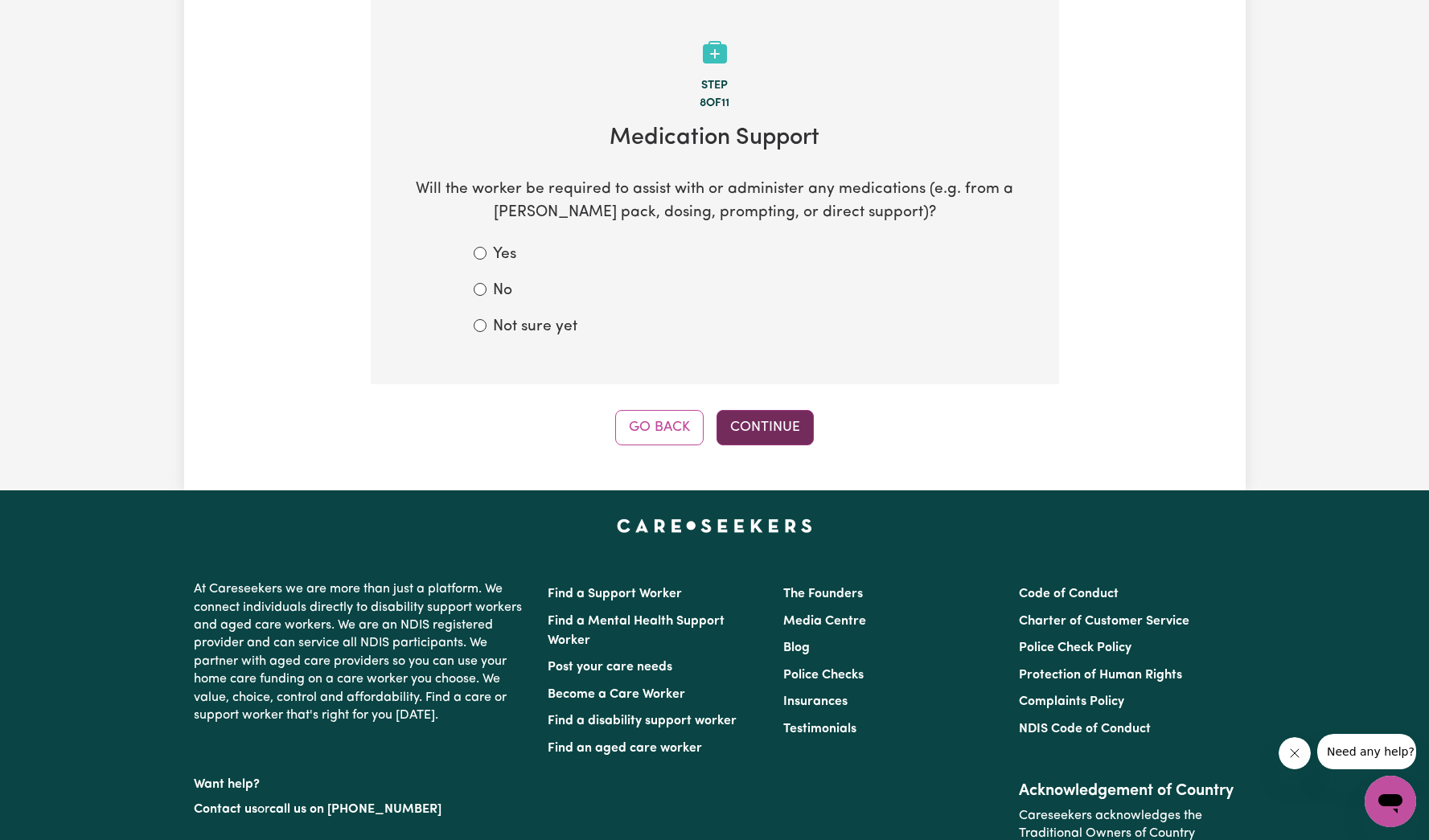
click at [796, 429] on button "Continue" at bounding box center [765, 428] width 97 height 35
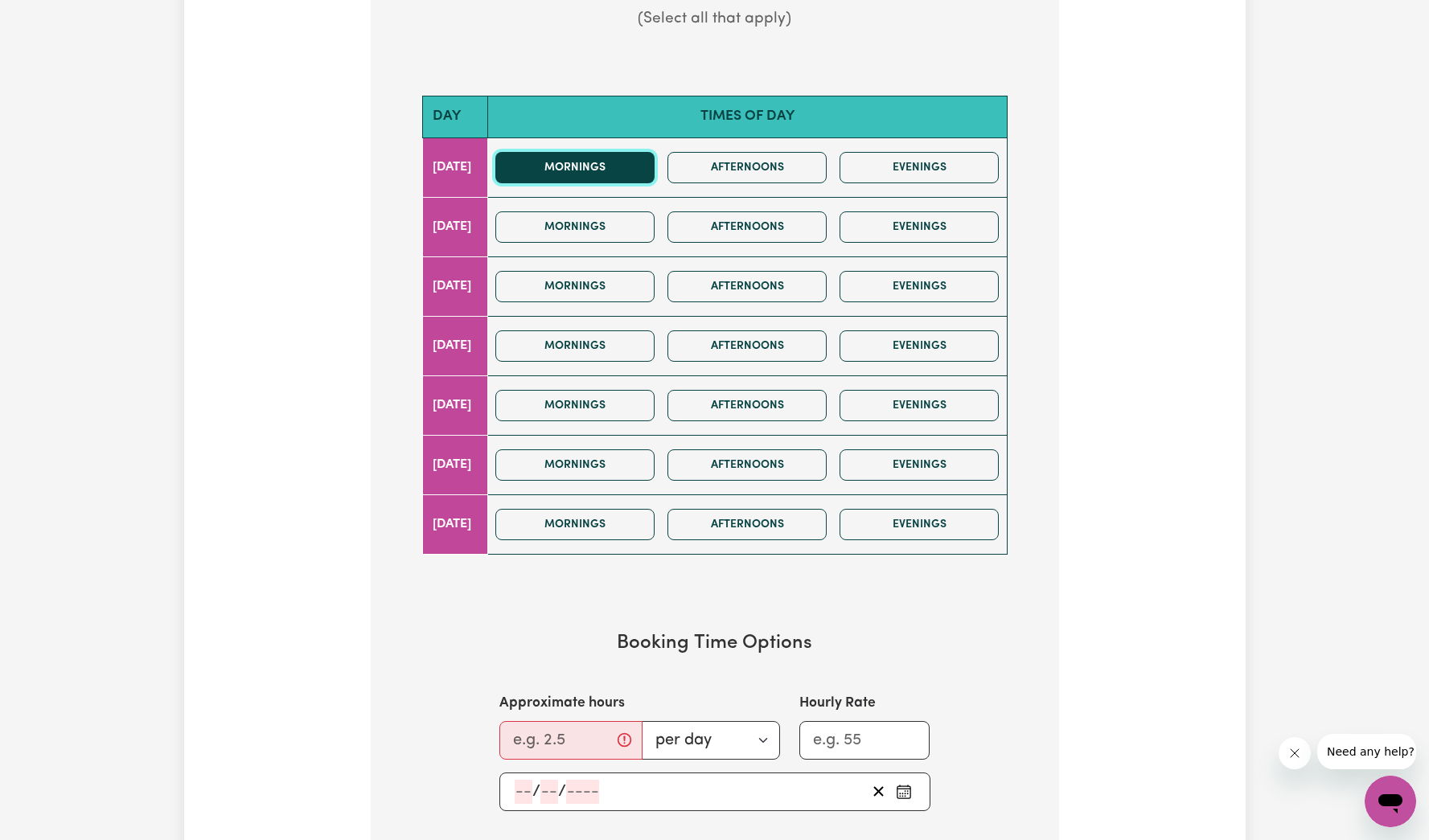
click at [589, 167] on button "Mornings" at bounding box center [575, 168] width 159 height 32
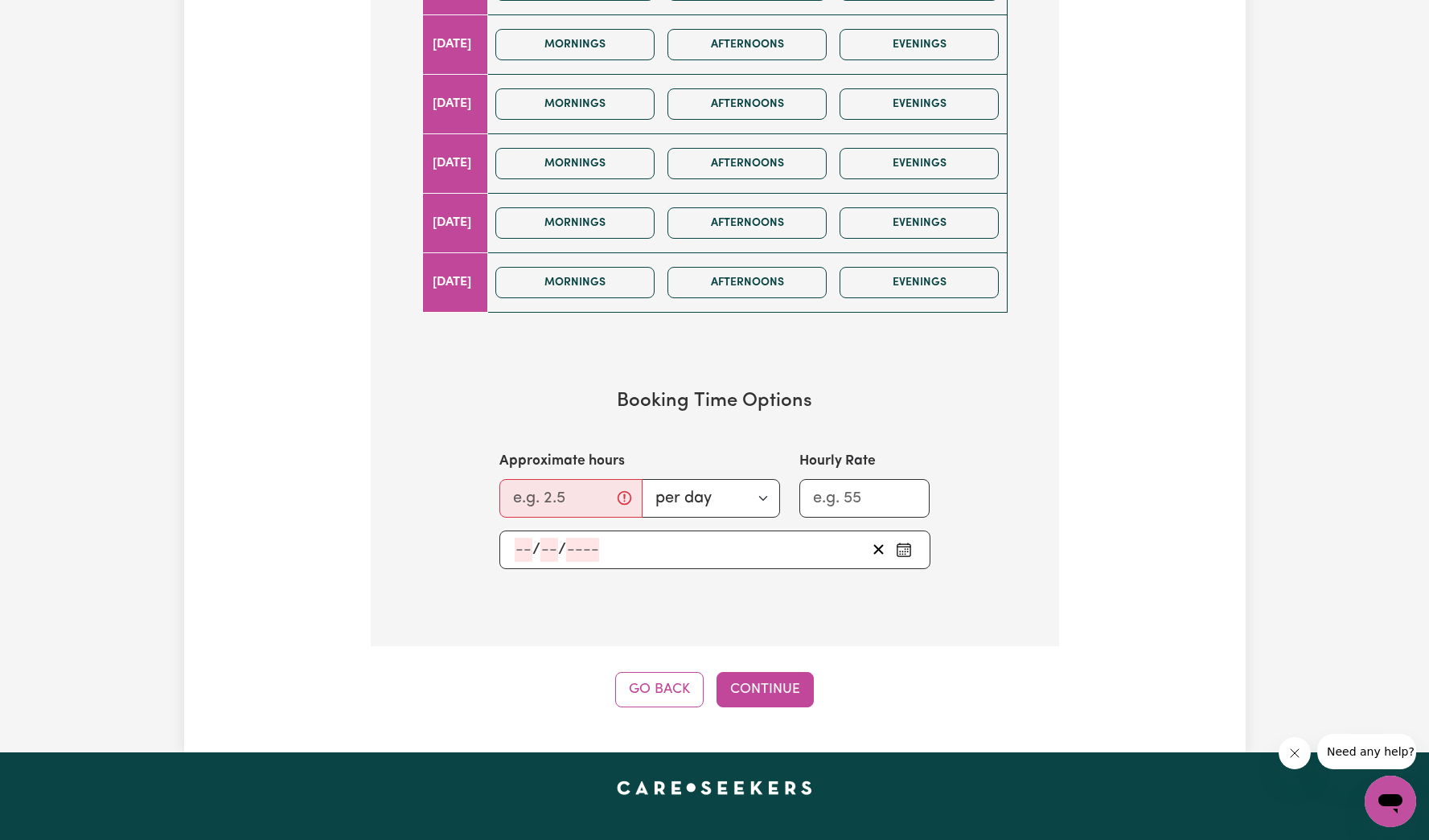
scroll to position [961, 0]
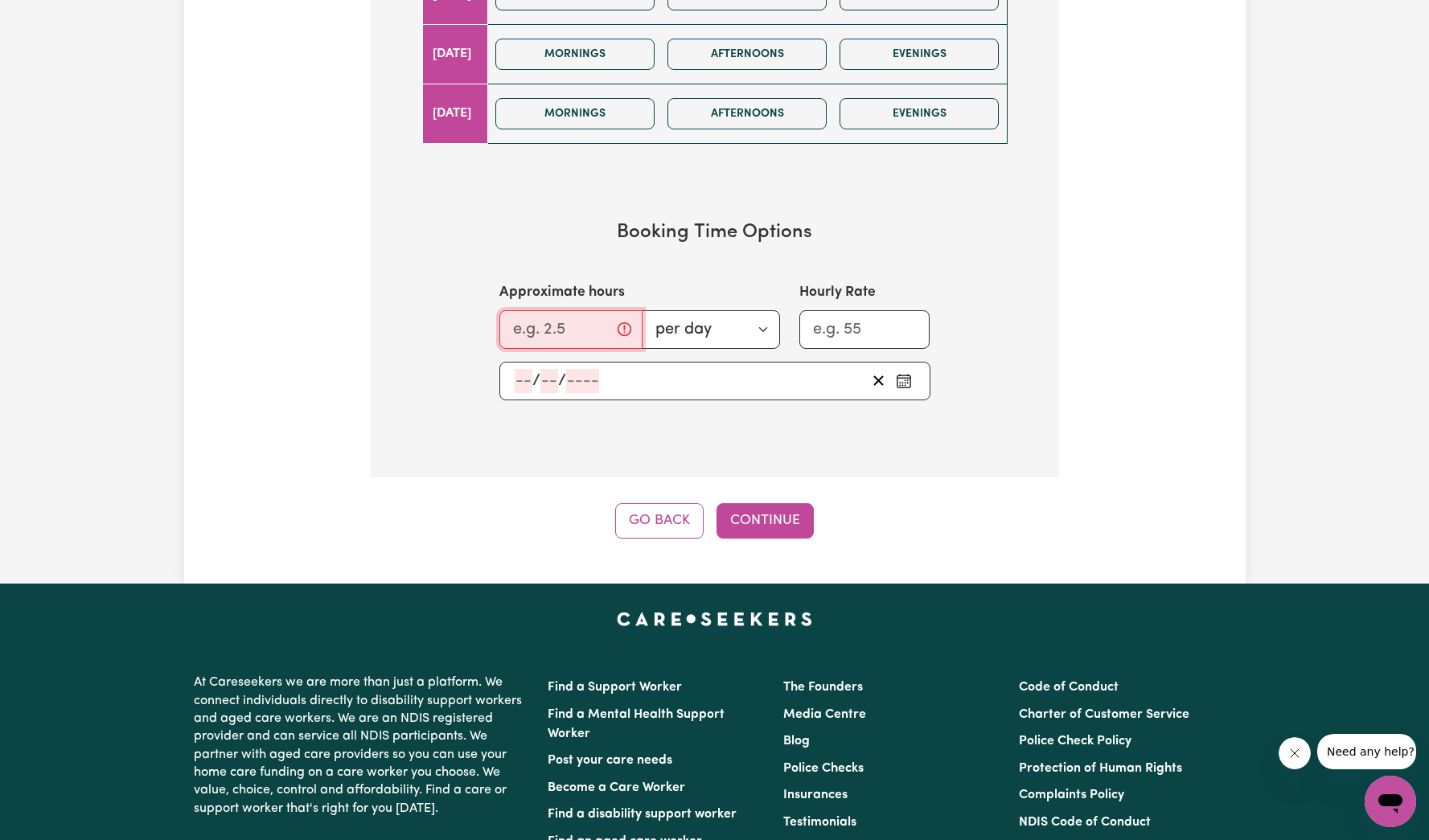
click at [537, 320] on input "Approximate hours" at bounding box center [571, 330] width 144 height 38
type input "2"
click at [720, 388] on div "/ /" at bounding box center [689, 382] width 353 height 24
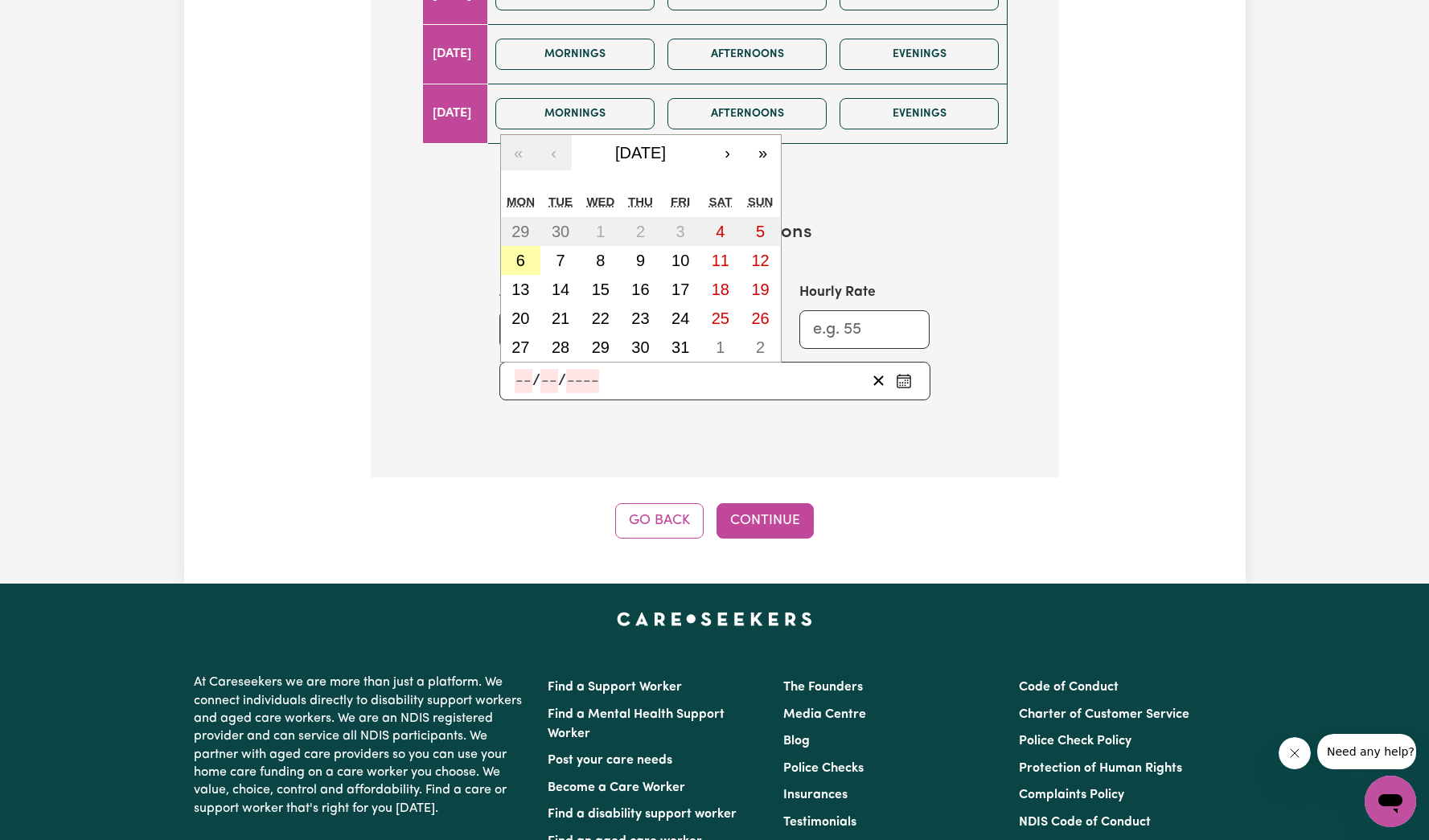
click at [521, 257] on abbr "6" at bounding box center [521, 261] width 9 height 18
type input "[DATE]"
type input "6"
type input "10"
type input "2025"
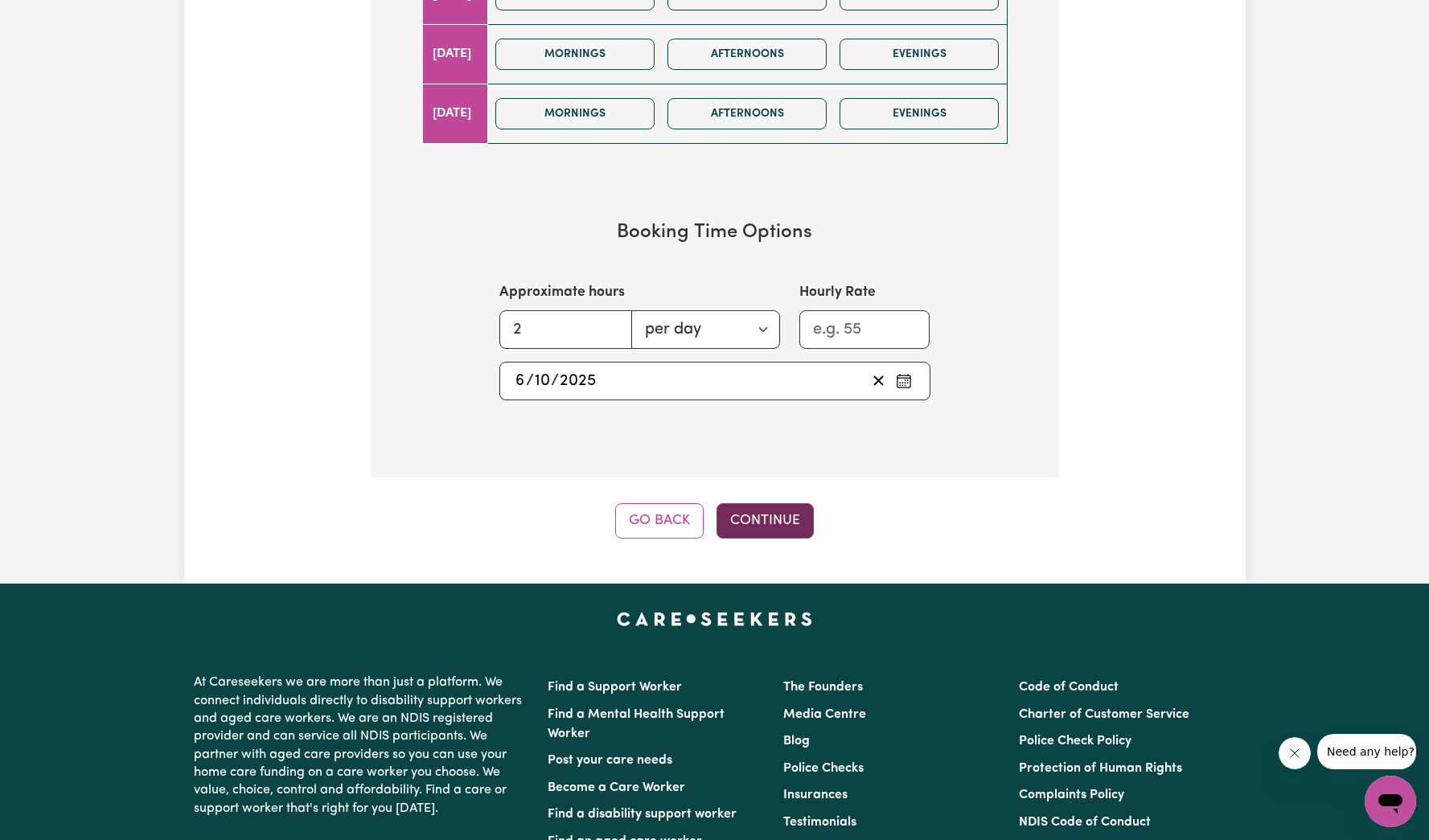
click at [798, 523] on button "Continue" at bounding box center [765, 521] width 97 height 35
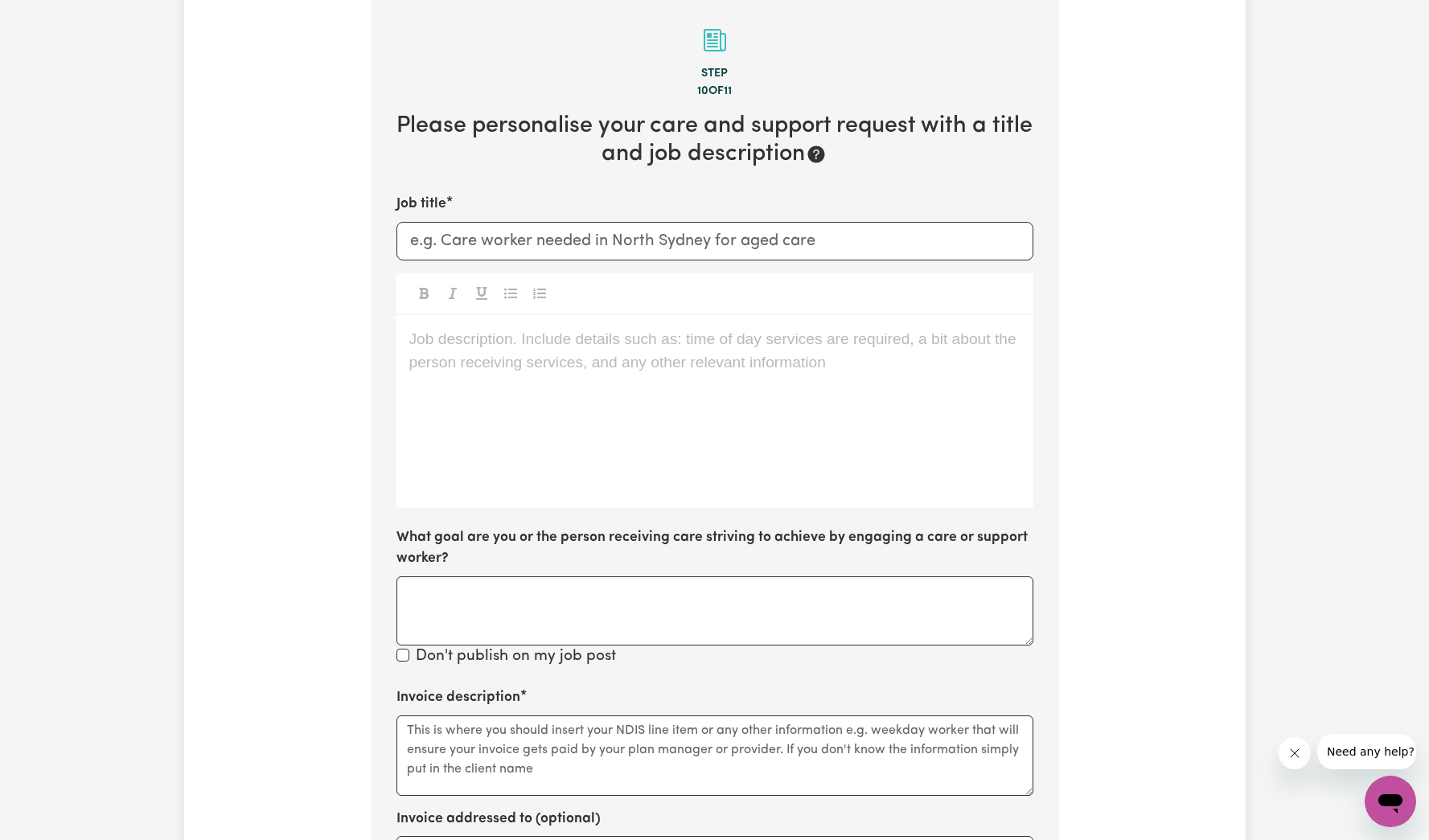
scroll to position [352, 0]
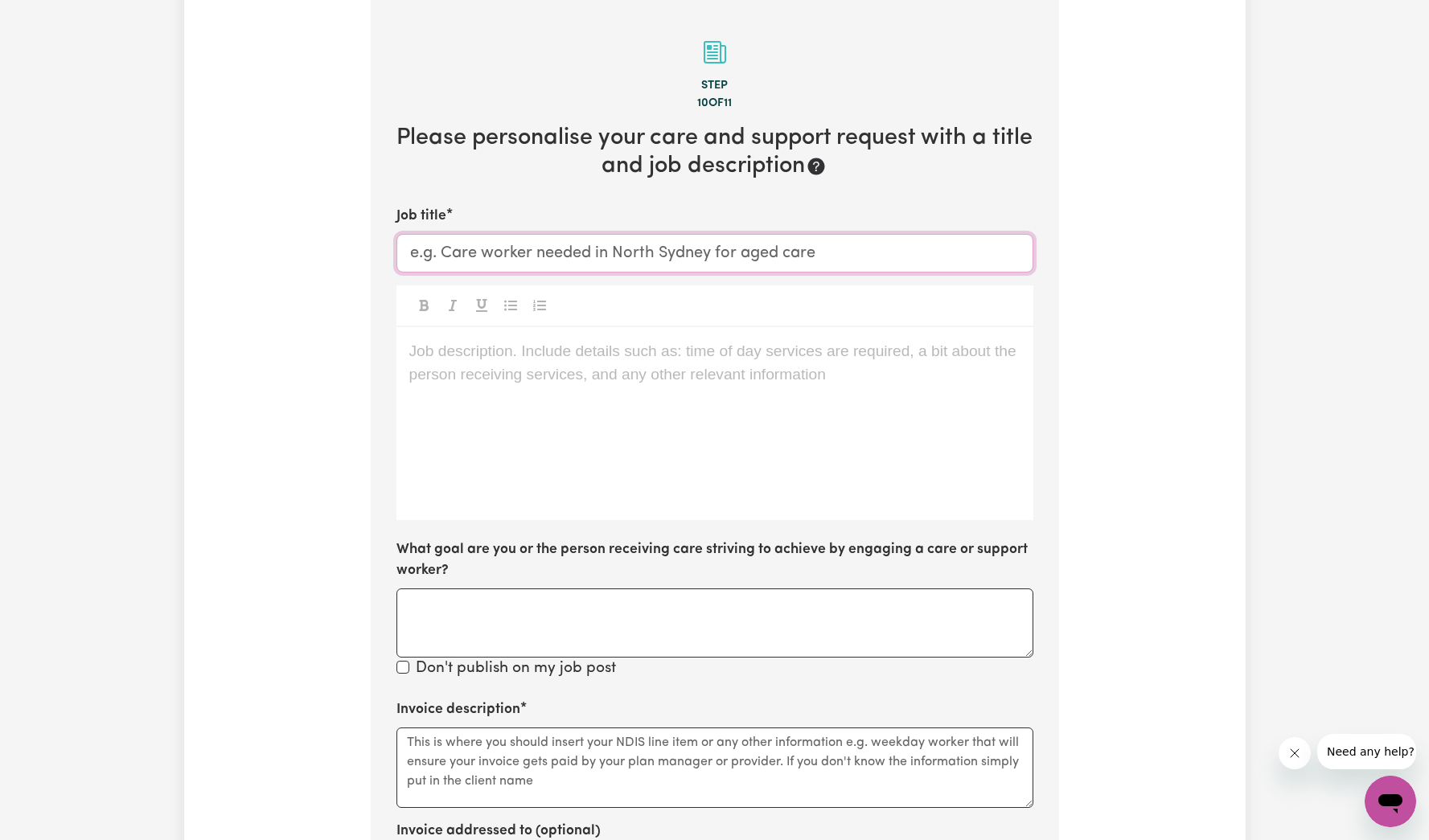
click at [768, 237] on input "Job title" at bounding box center [715, 253] width 637 height 38
type input "QA Aged Care Job Test #2"
click at [732, 364] on div "Job description. Include details such as: time of day services are required, a …" at bounding box center [715, 424] width 637 height 193
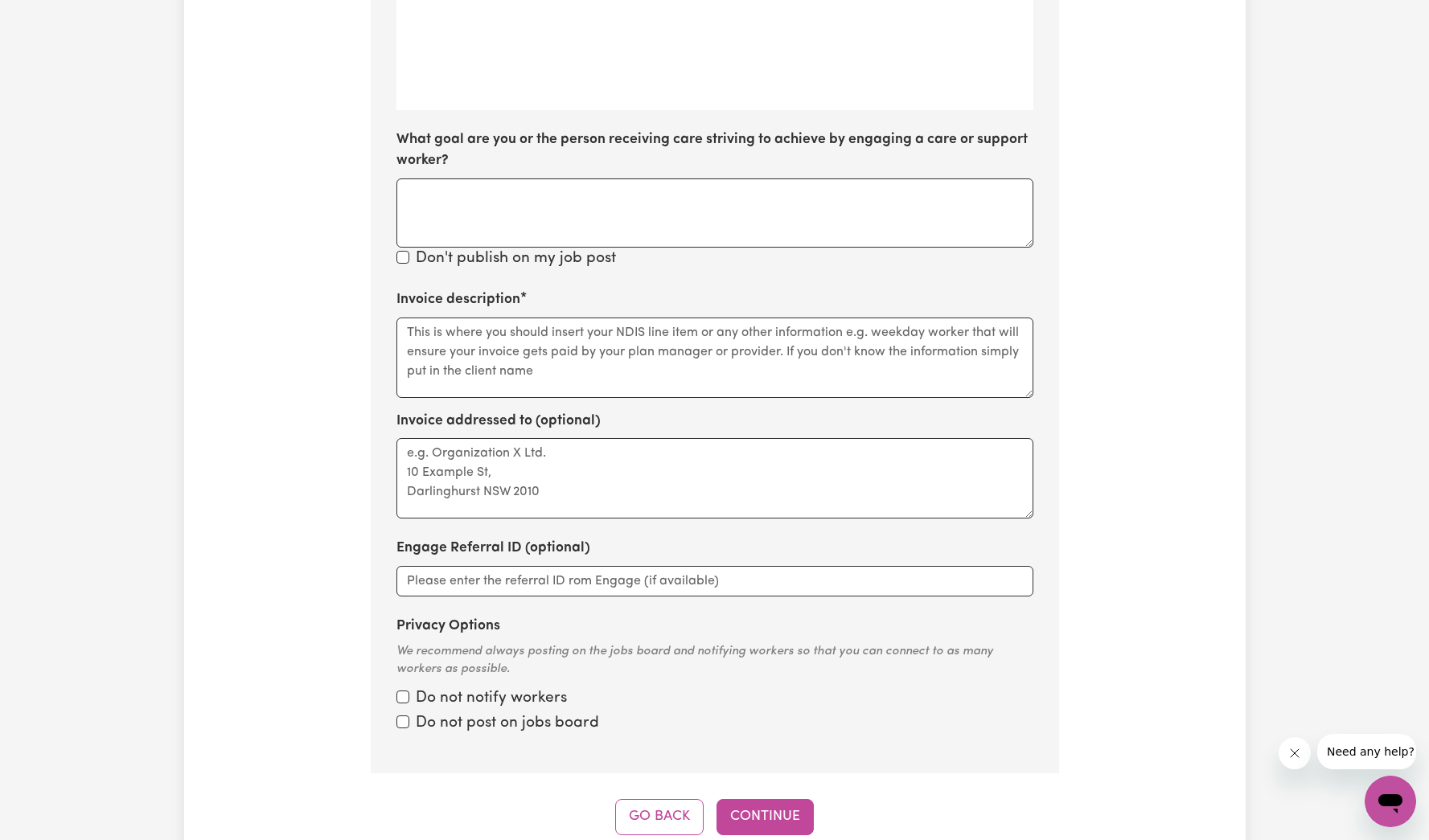
scroll to position [788, 0]
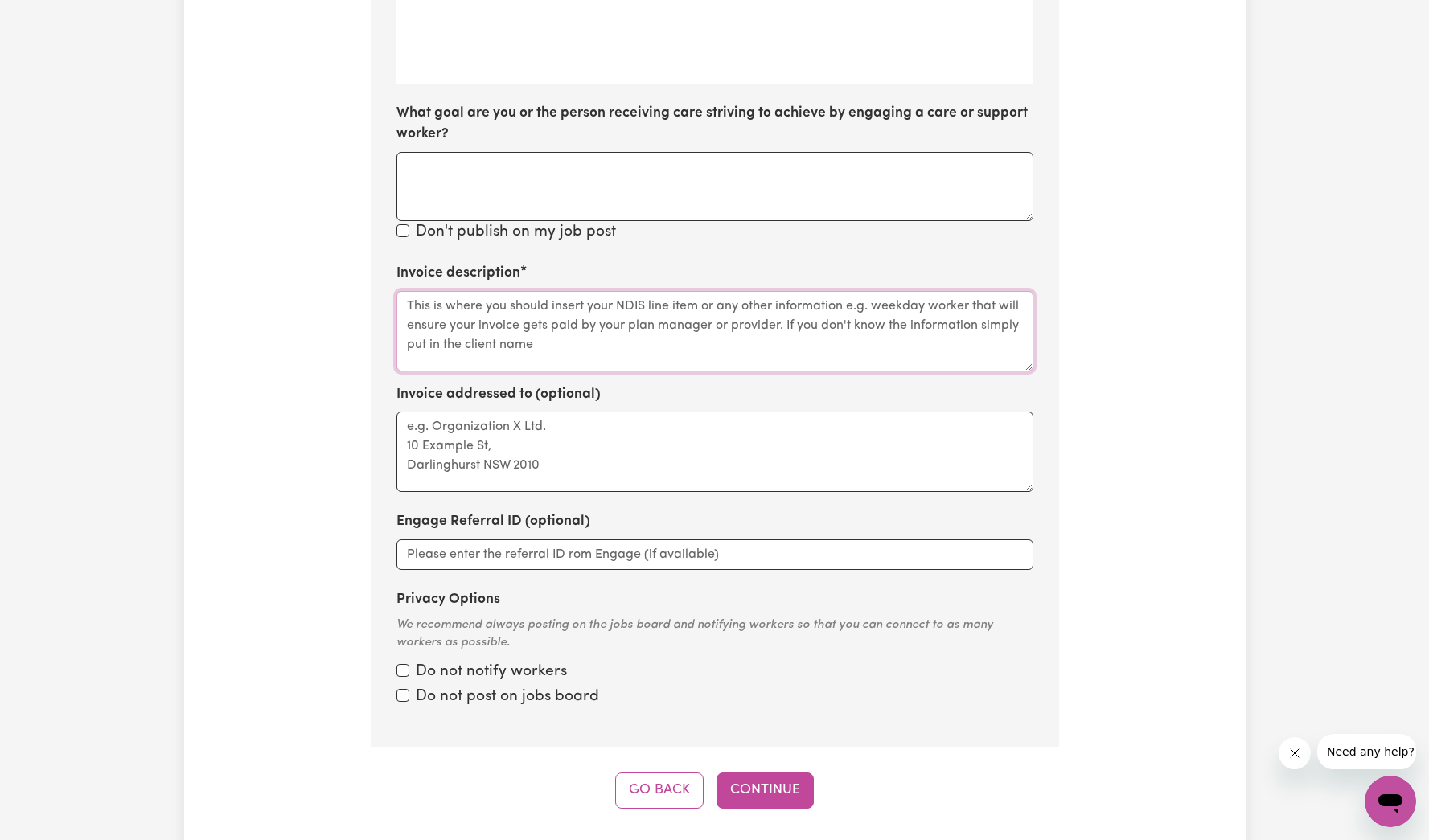
click at [668, 332] on textarea "Invoice description" at bounding box center [715, 332] width 637 height 80
paste textarea "QA Aged Care Job Test #2"
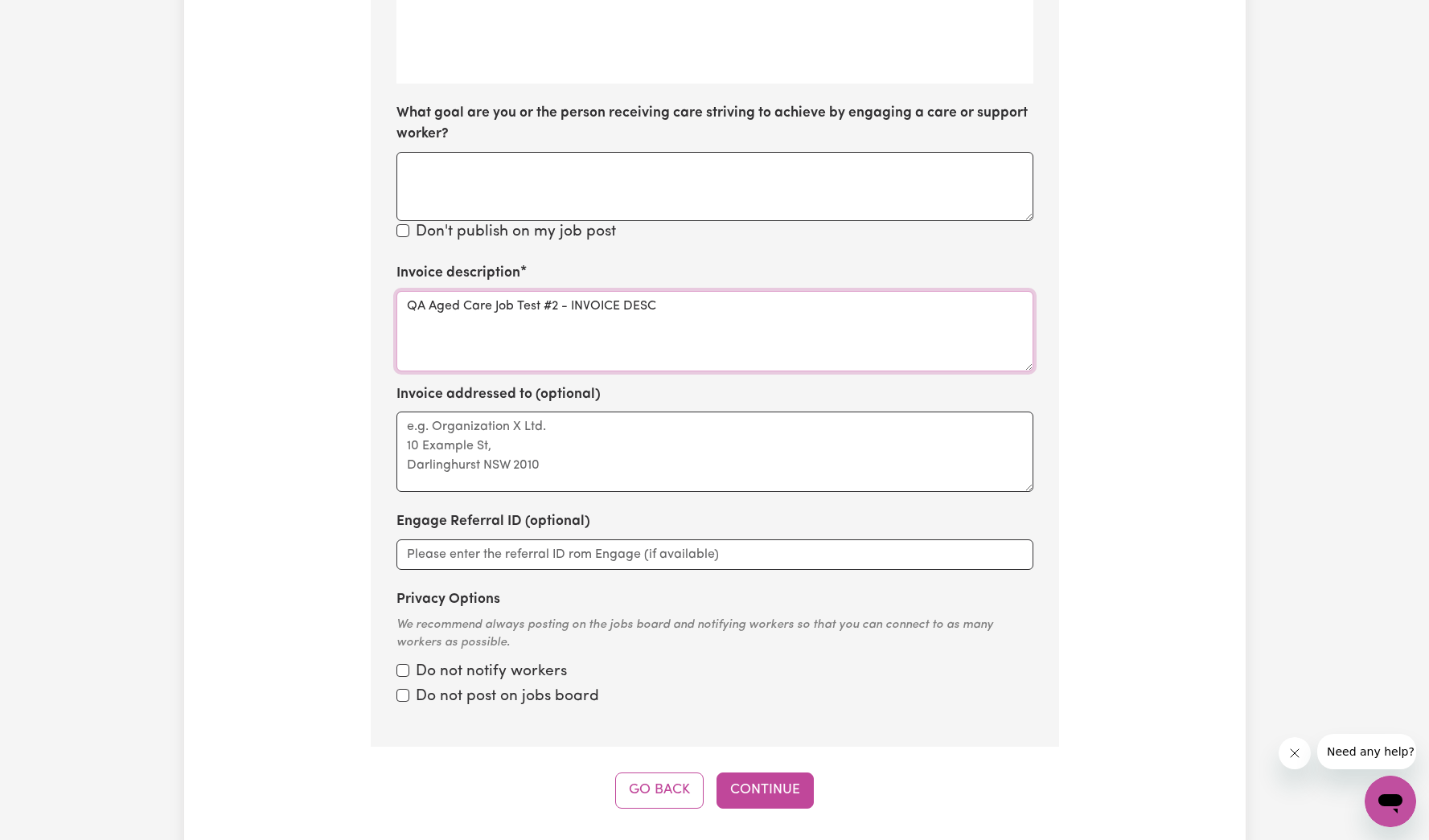
type textarea "QA Aged Care Job Test #2 - INVOICE DESC"
click at [405, 675] on input "Privacy Options" at bounding box center [403, 670] width 13 height 13
checkbox input "true"
click at [747, 781] on button "Continue" at bounding box center [765, 790] width 97 height 35
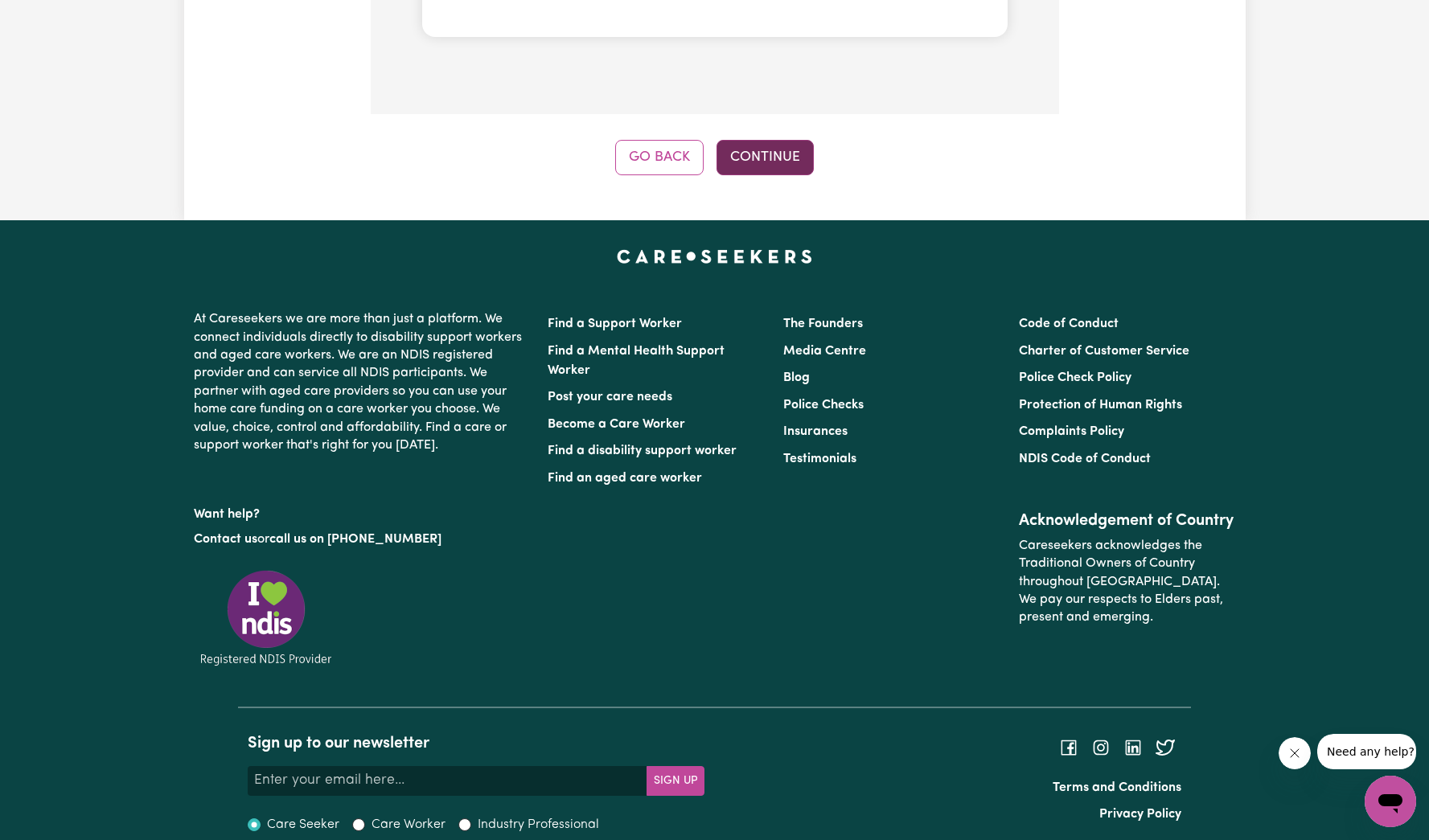
click at [765, 161] on button "Continue" at bounding box center [765, 158] width 97 height 35
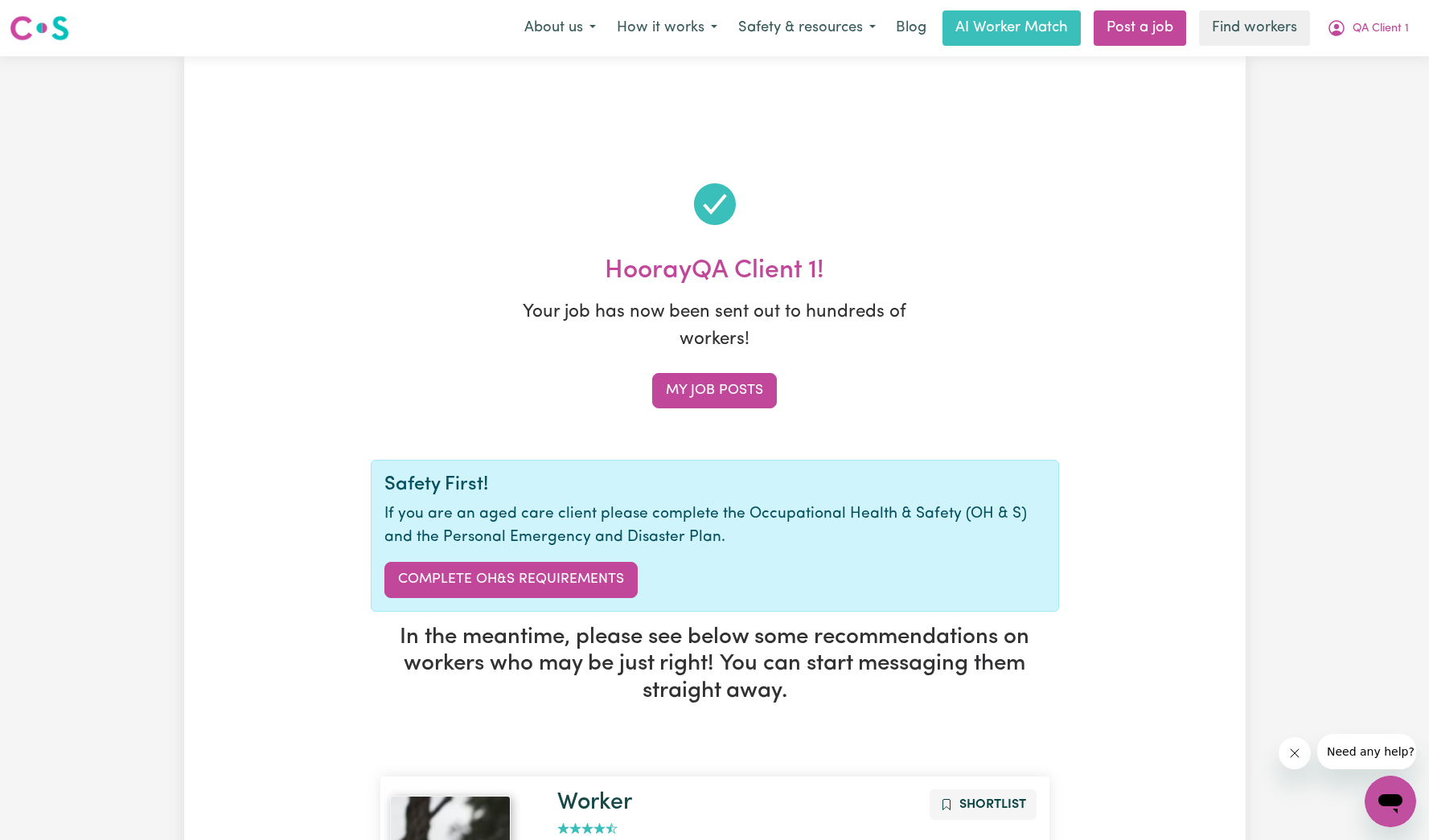
click at [1377, 45] on div "About us How it works Safety & resources Blog AI Worker Match Post a job Find w…" at bounding box center [966, 28] width 906 height 35
click at [1383, 24] on span "QA Client 1" at bounding box center [1380, 29] width 56 height 18
click at [1362, 62] on link "My Dashboard" at bounding box center [1355, 62] width 127 height 31
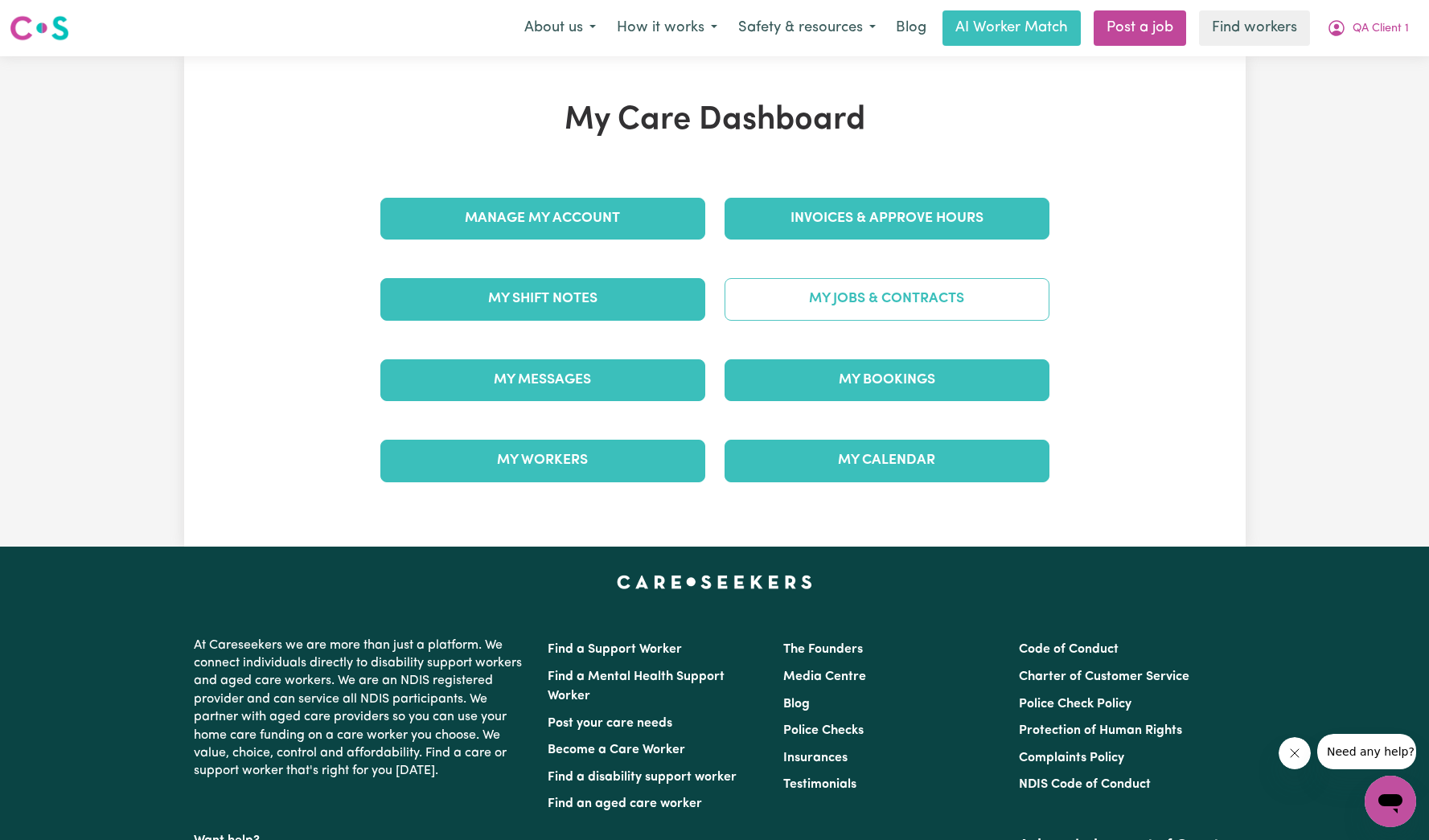
click at [886, 304] on link "My Jobs & Contracts" at bounding box center [886, 299] width 325 height 42
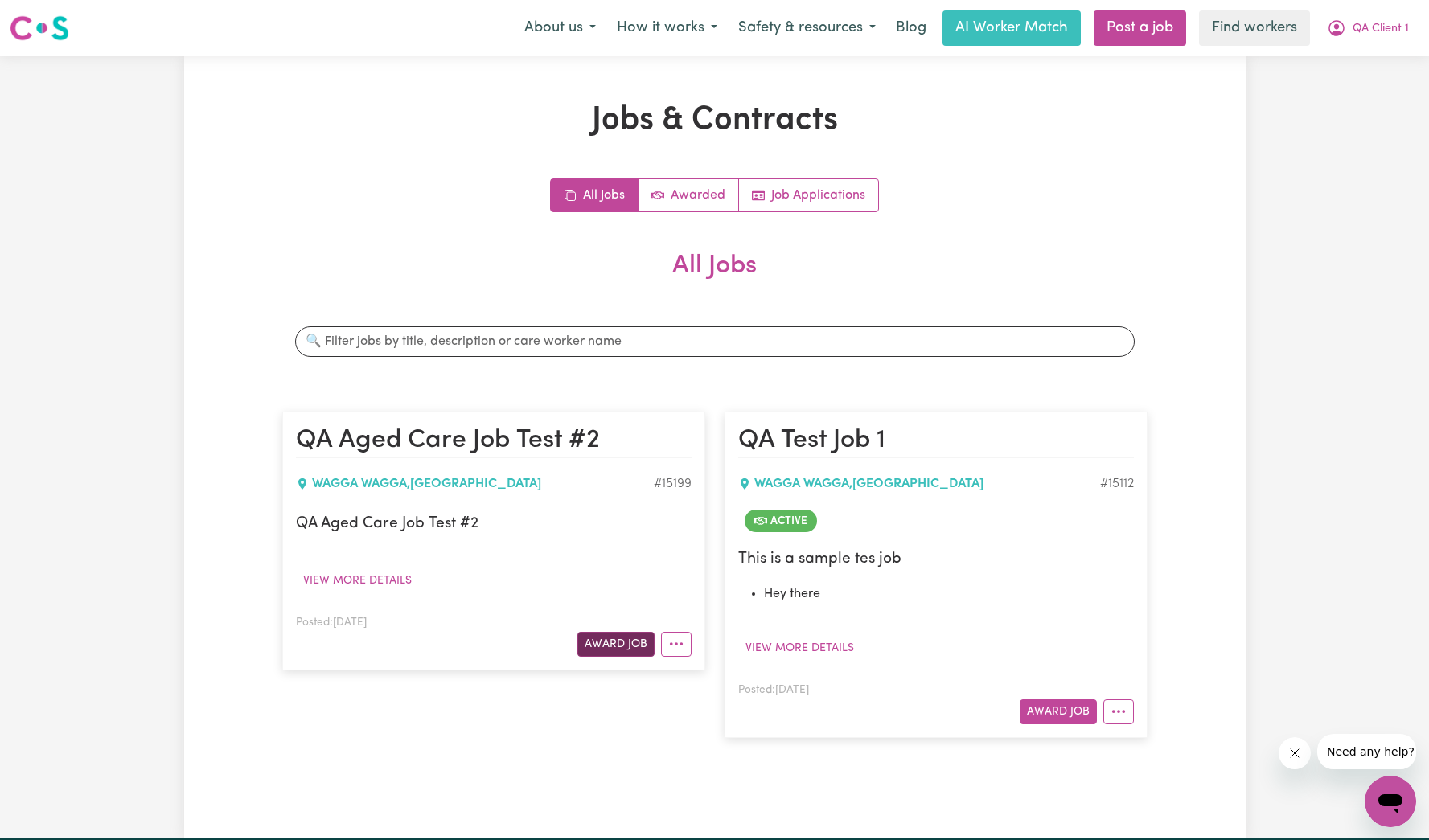
click at [626, 651] on button "Award Job" at bounding box center [616, 644] width 77 height 24
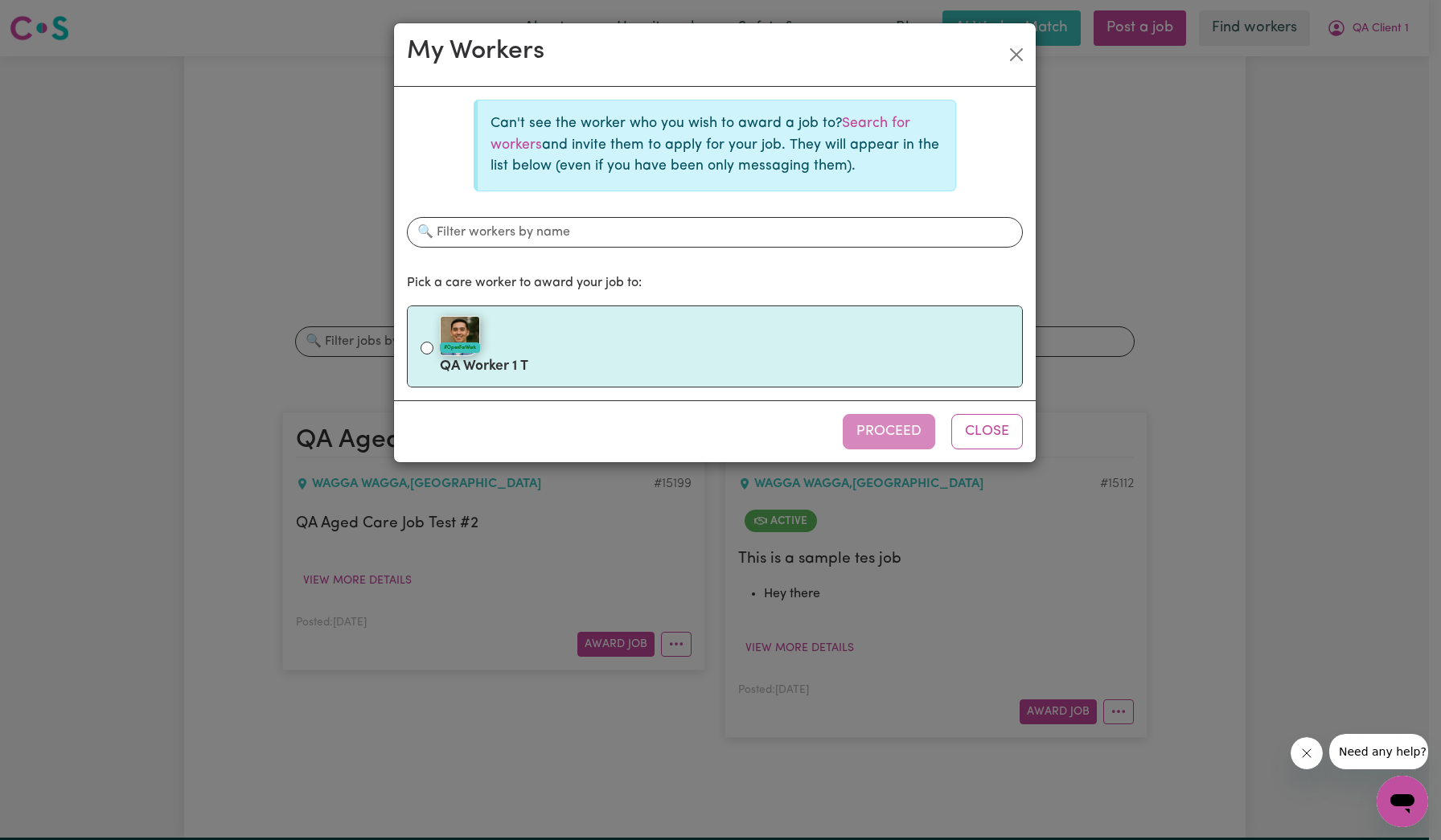
click at [636, 361] on label "#OpenForWork QA Worker 1 T" at bounding box center [725, 346] width 569 height 67
click at [433, 354] on input "#OpenForWork QA Worker 1 T" at bounding box center [427, 347] width 13 height 13
radio input "true"
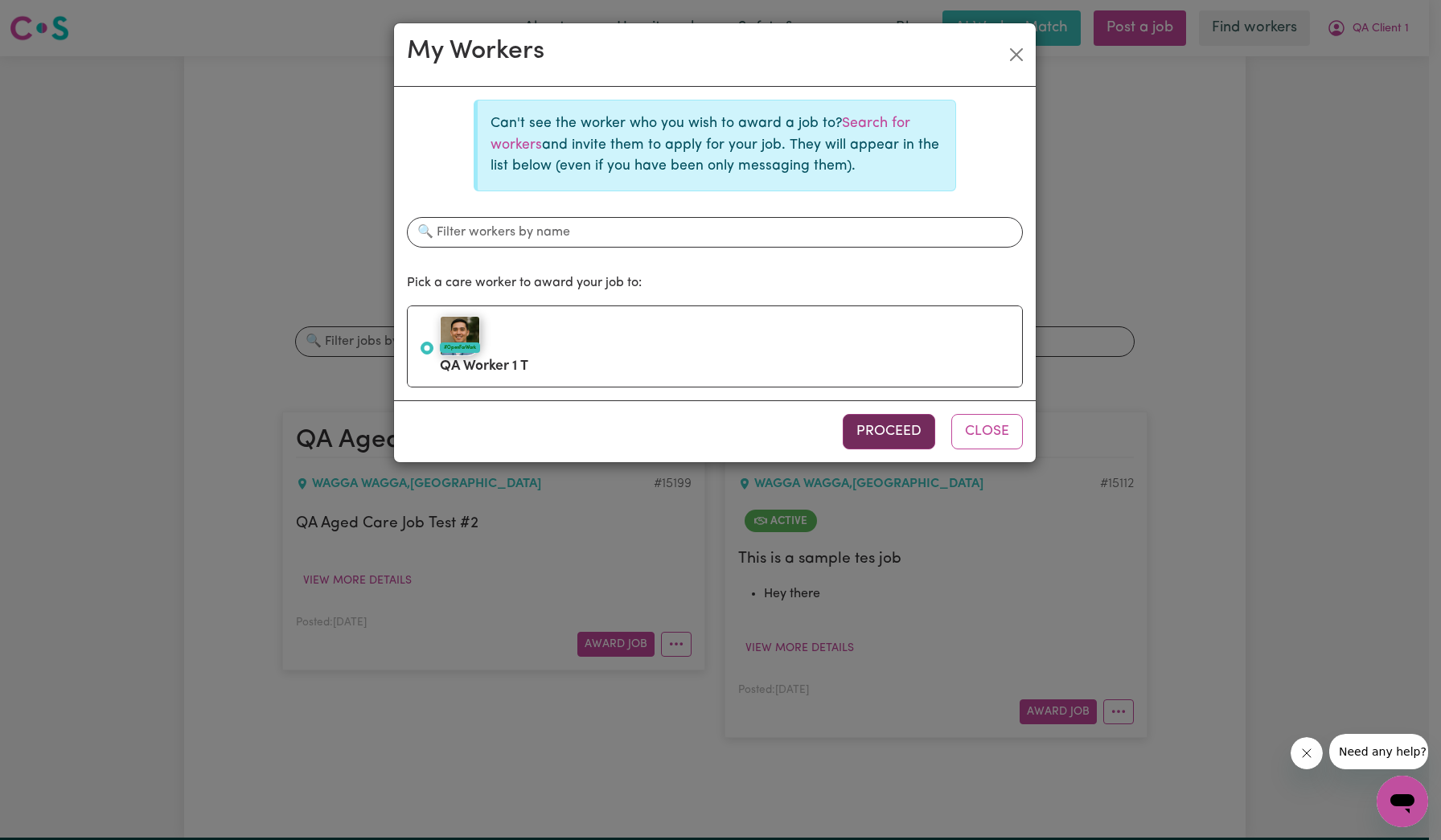
click at [915, 444] on button "Proceed" at bounding box center [889, 431] width 93 height 35
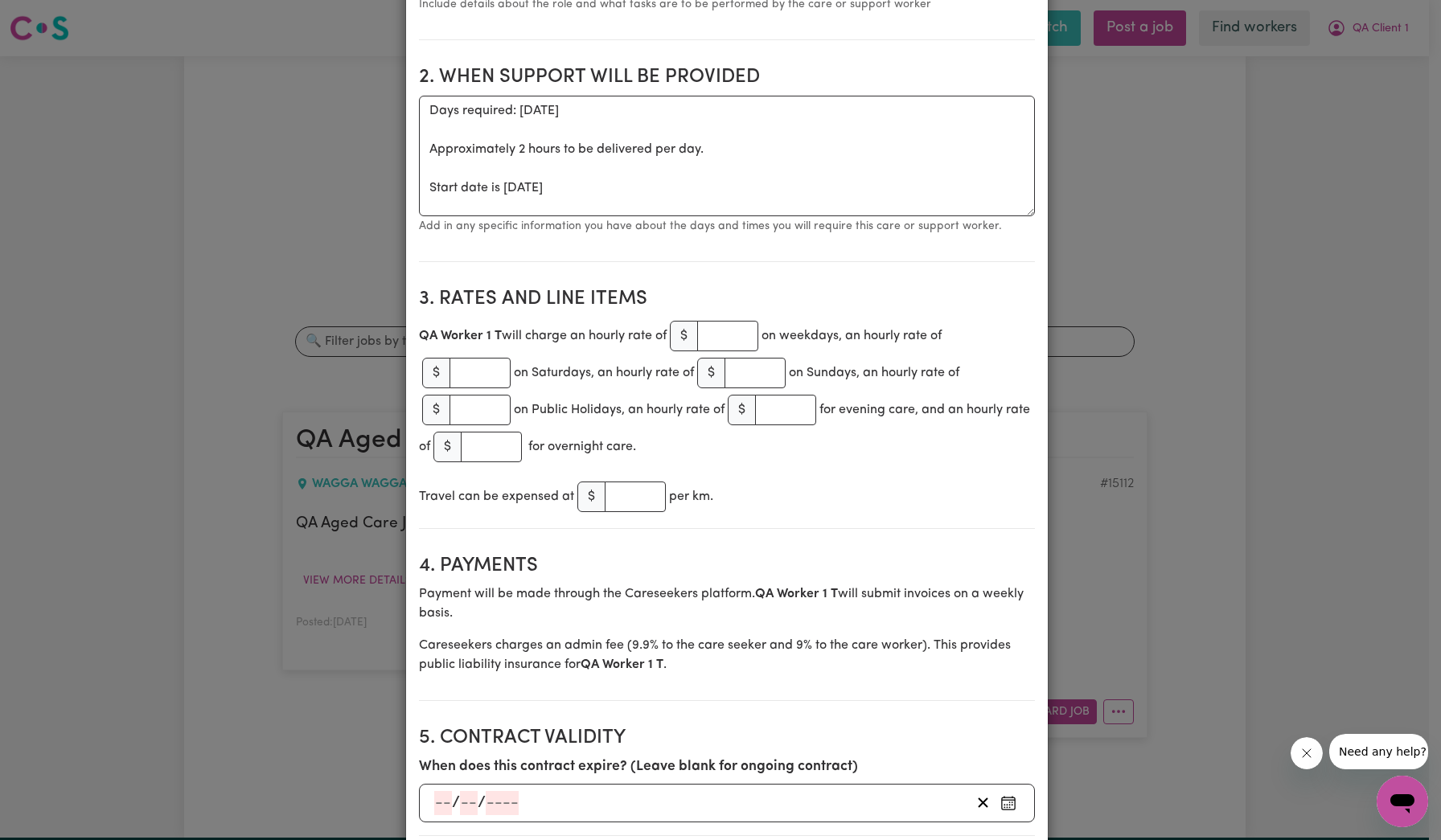
scroll to position [598, 0]
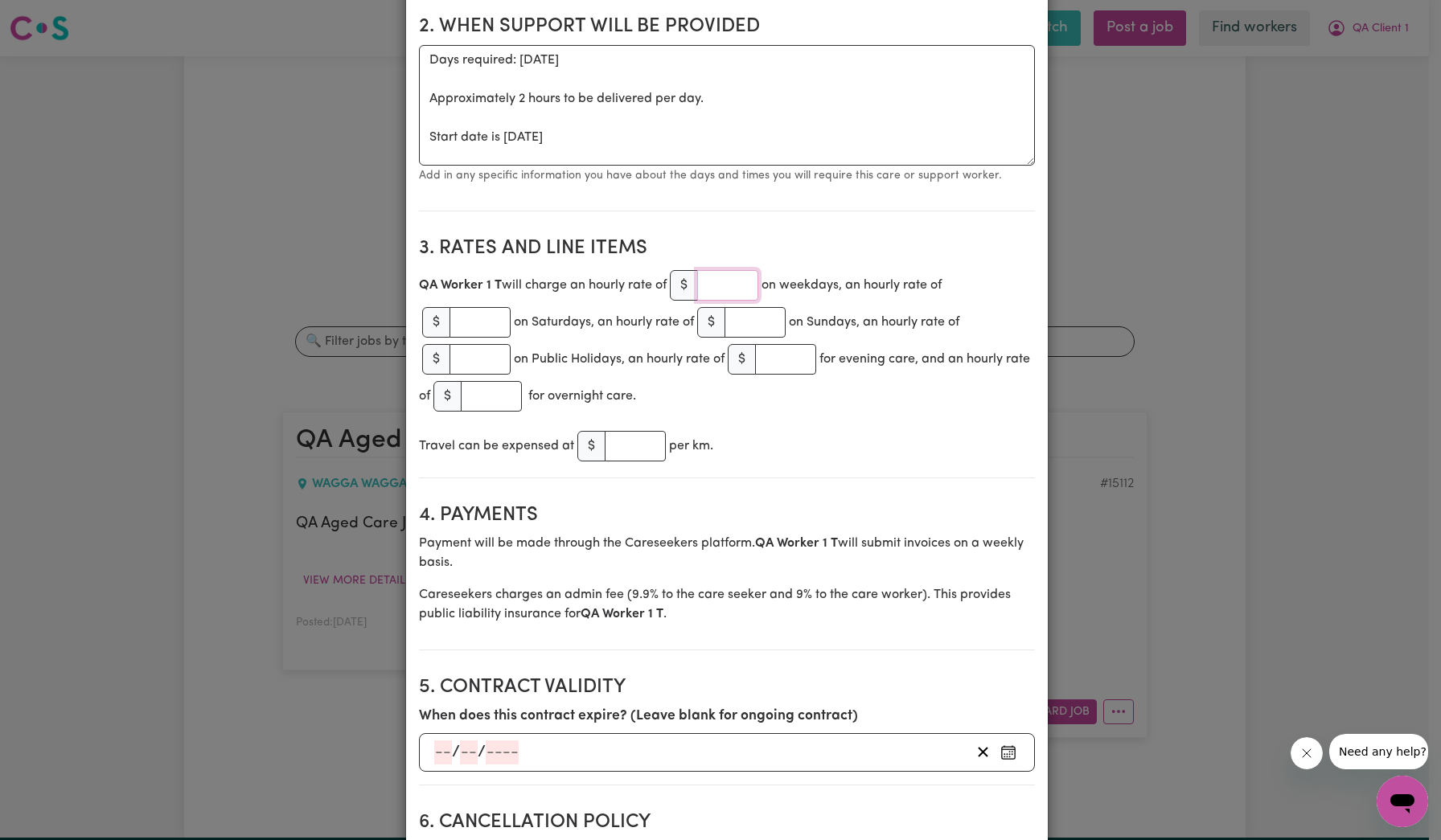
click at [728, 282] on input "number" at bounding box center [728, 285] width 61 height 31
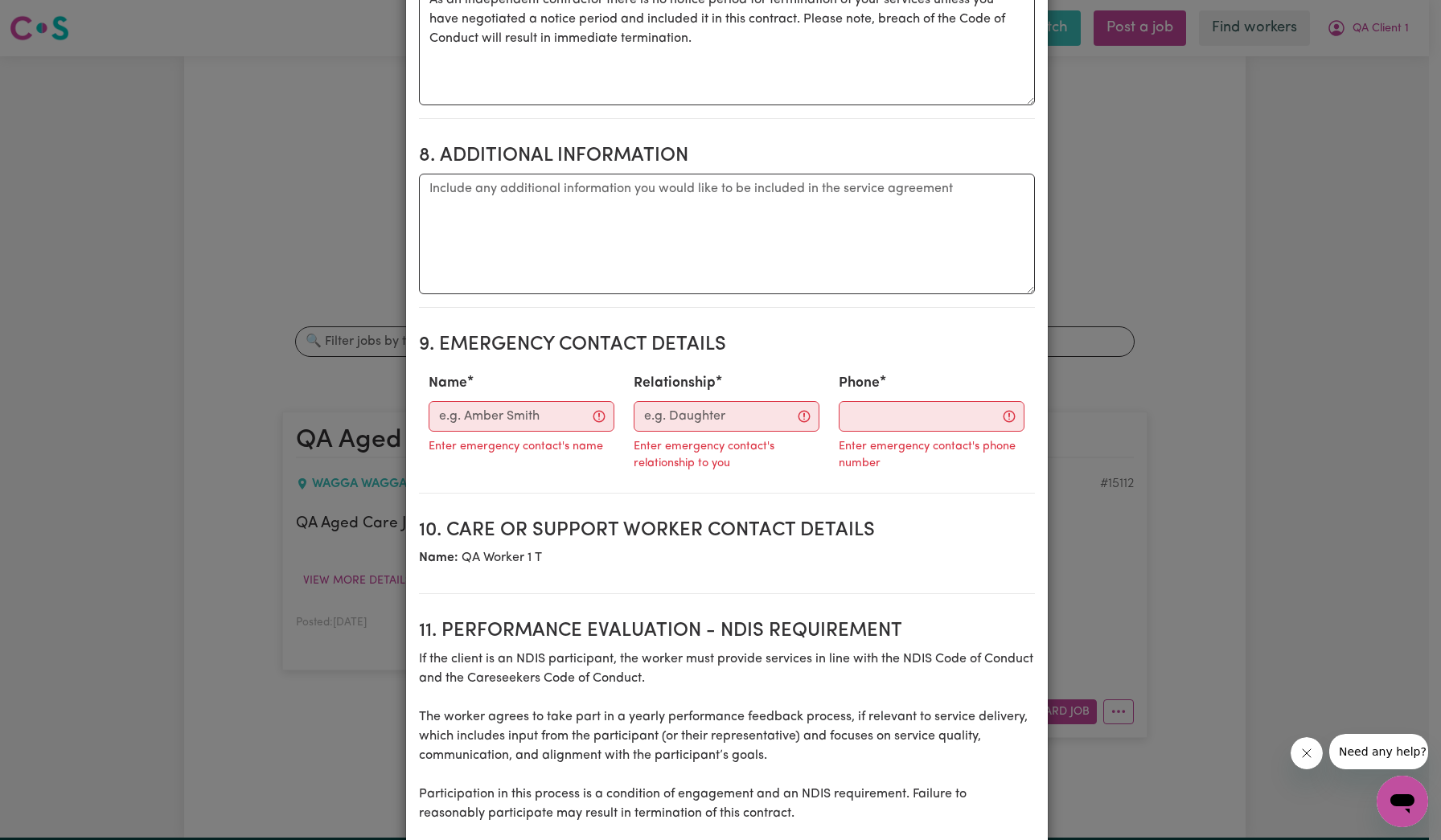
scroll to position [1709, 0]
type input "22"
click at [524, 417] on input "Name" at bounding box center [522, 416] width 186 height 31
type input "[PERSON_NAME]"
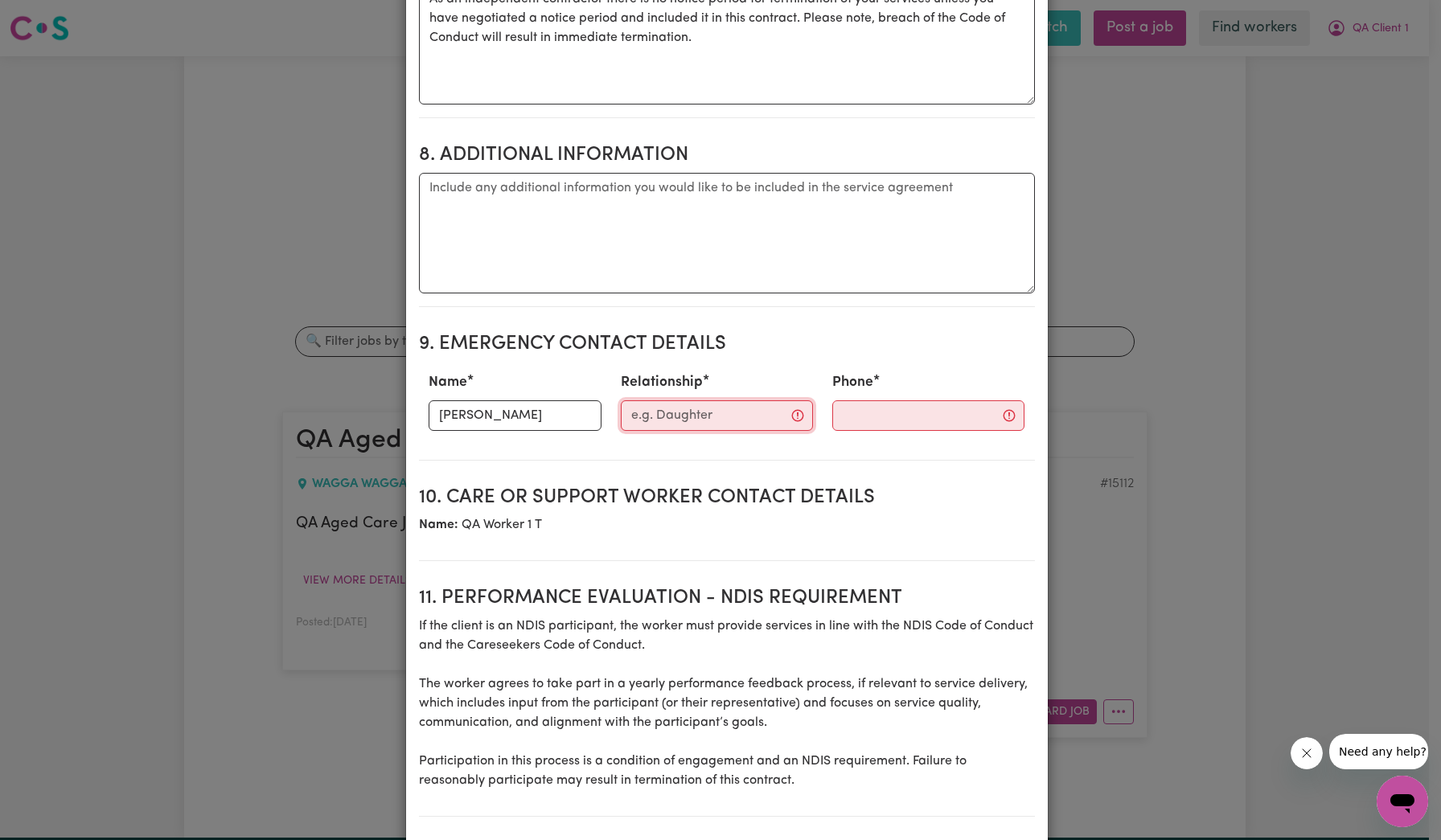
click at [676, 407] on input "Relationship" at bounding box center [717, 416] width 193 height 31
type input "test"
click at [818, 424] on input "Phone" at bounding box center [915, 416] width 194 height 31
type input "09778129271"
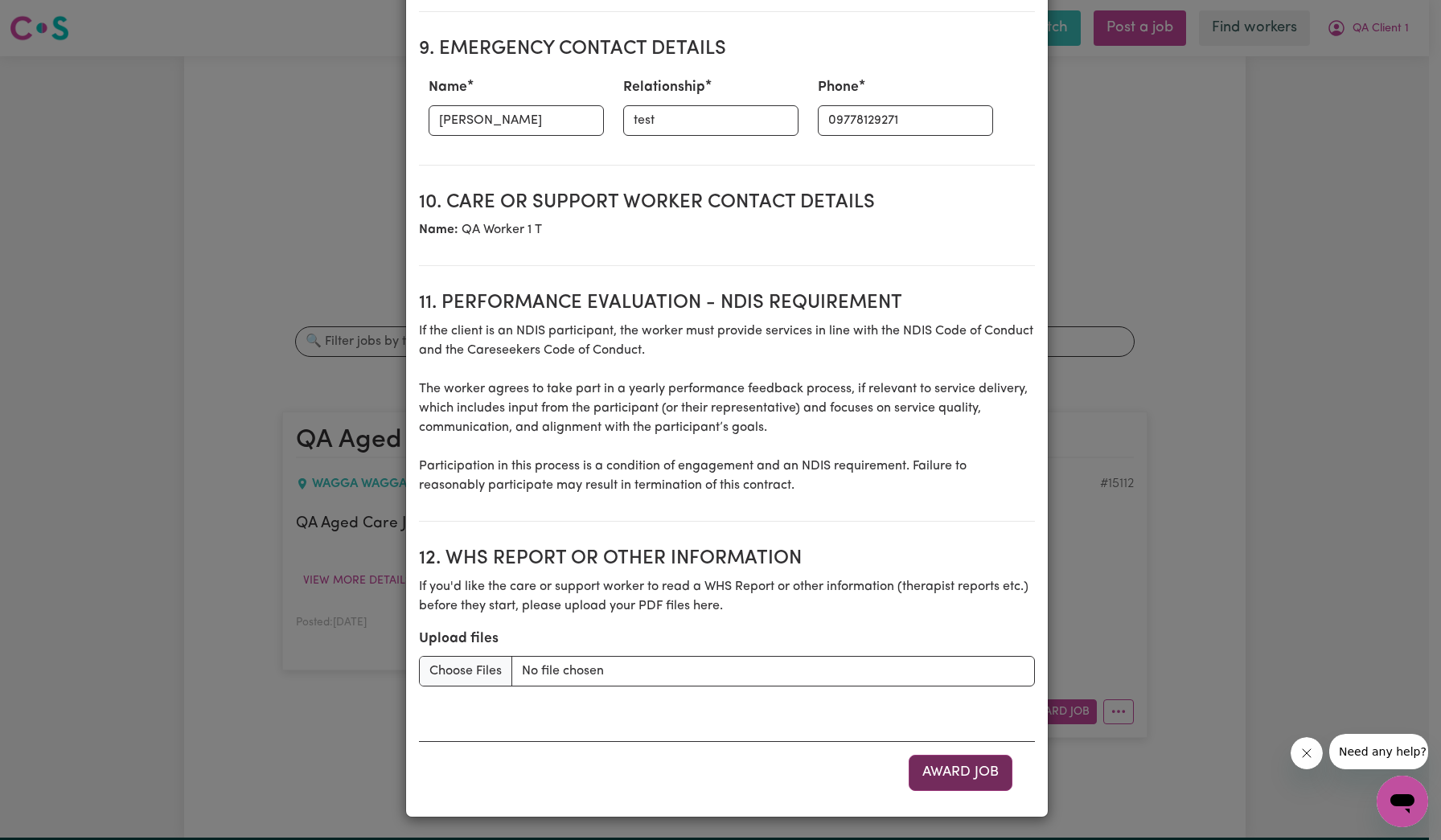
click at [967, 780] on button "Award Job" at bounding box center [960, 773] width 104 height 35
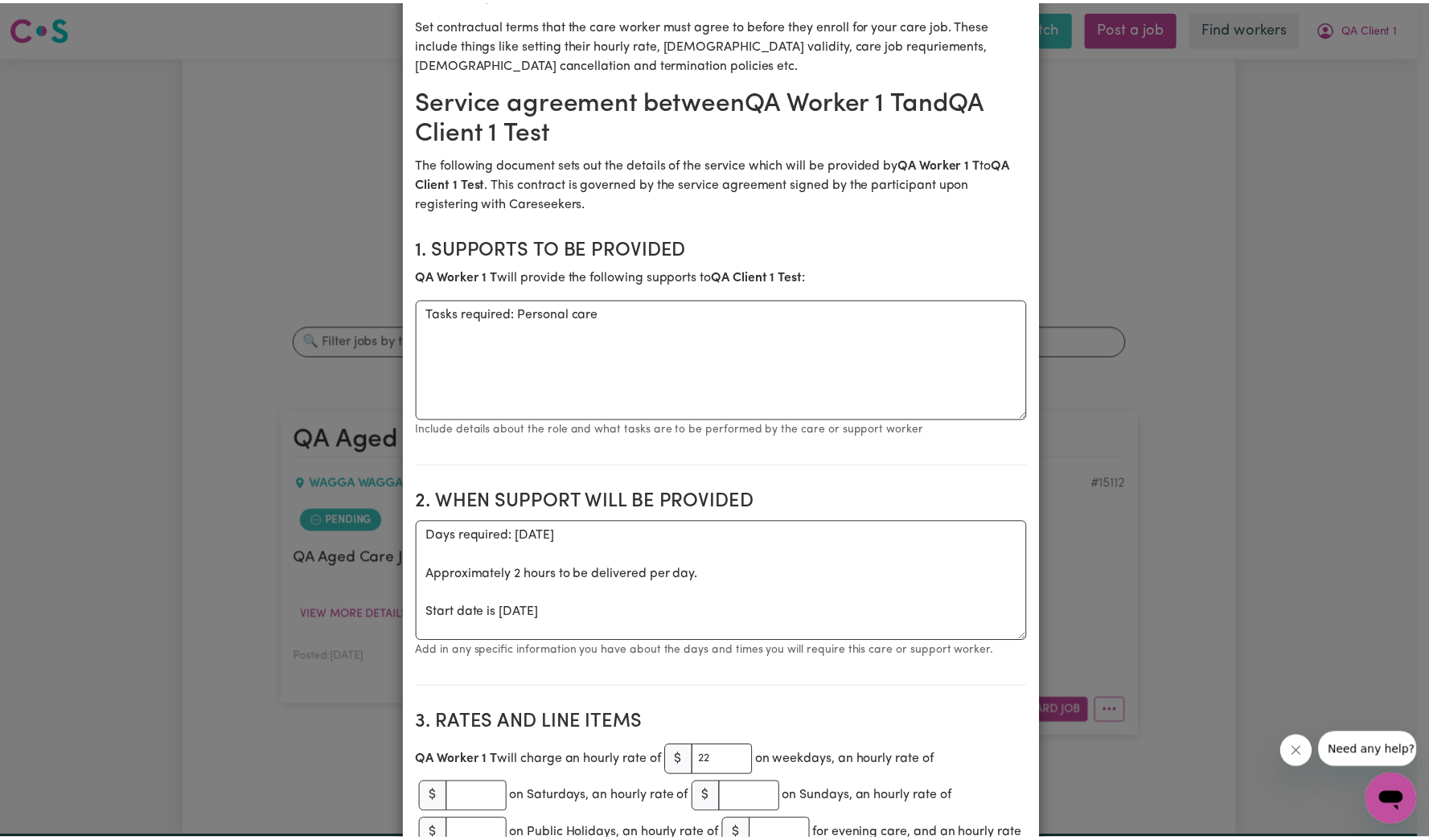
scroll to position [0, 0]
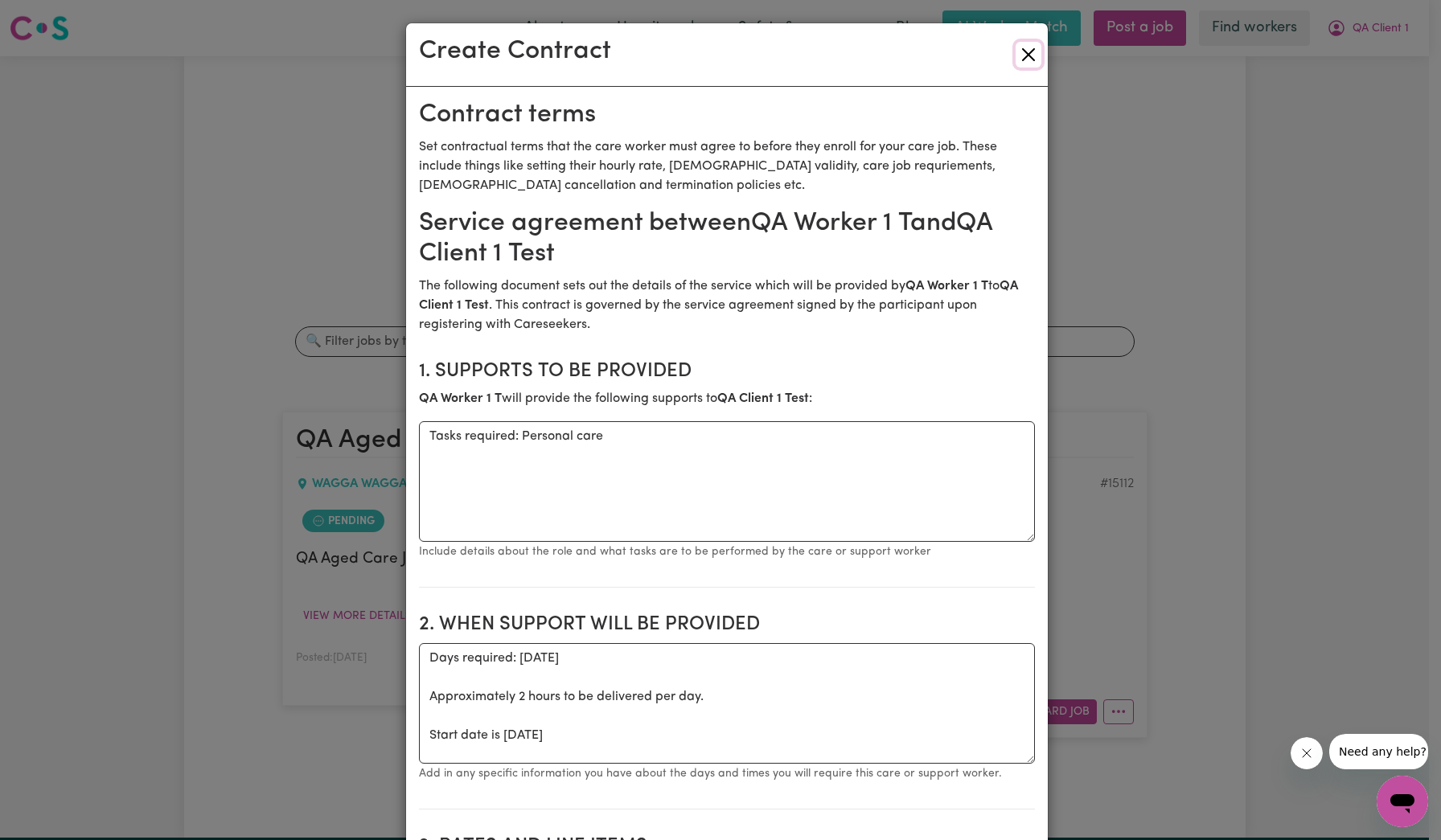
click at [1028, 65] on button "Close" at bounding box center [1028, 54] width 25 height 25
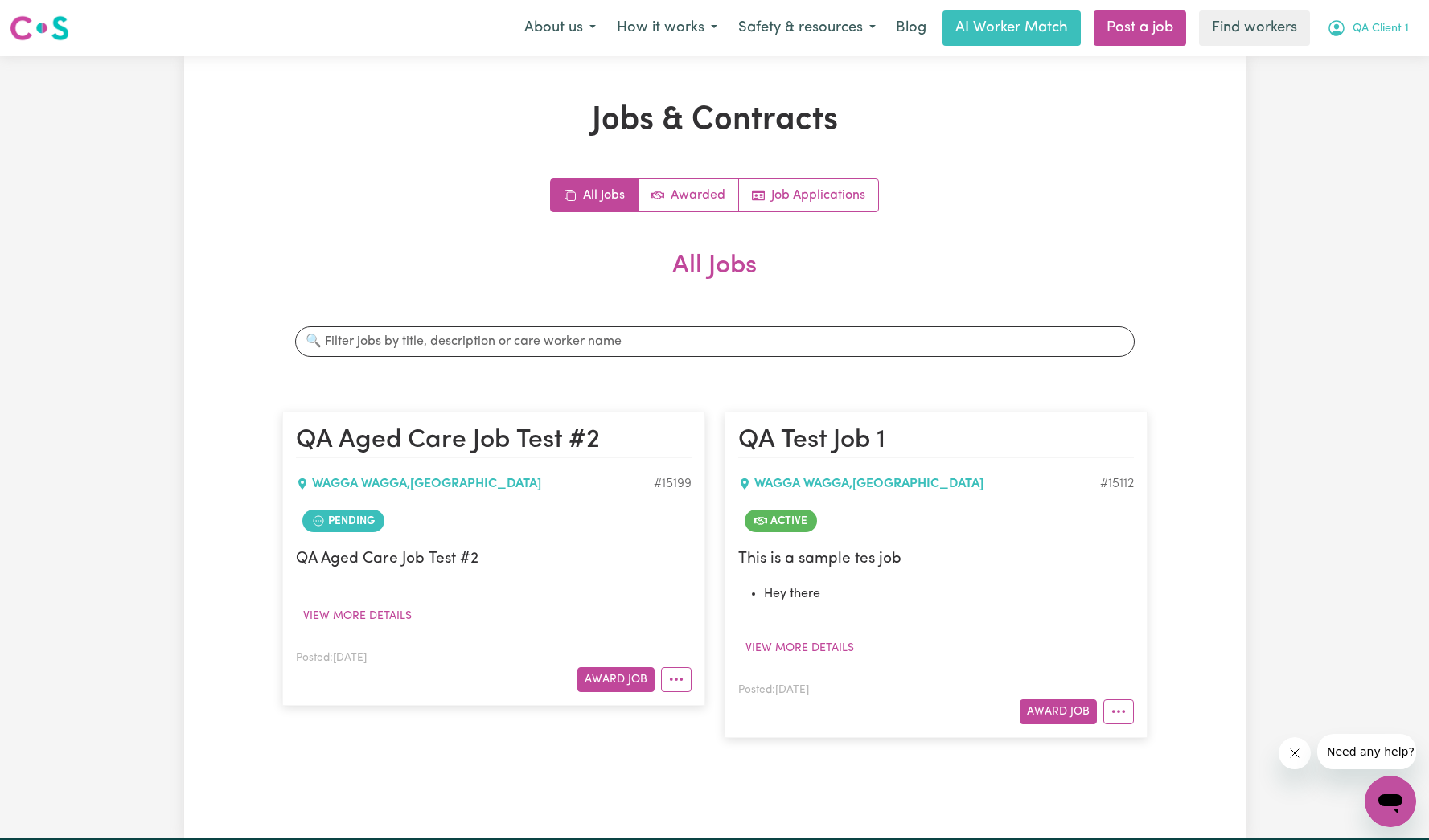
click at [1390, 26] on span "QA Client 1" at bounding box center [1380, 29] width 56 height 18
click at [1361, 90] on link "Logout" at bounding box center [1355, 92] width 127 height 31
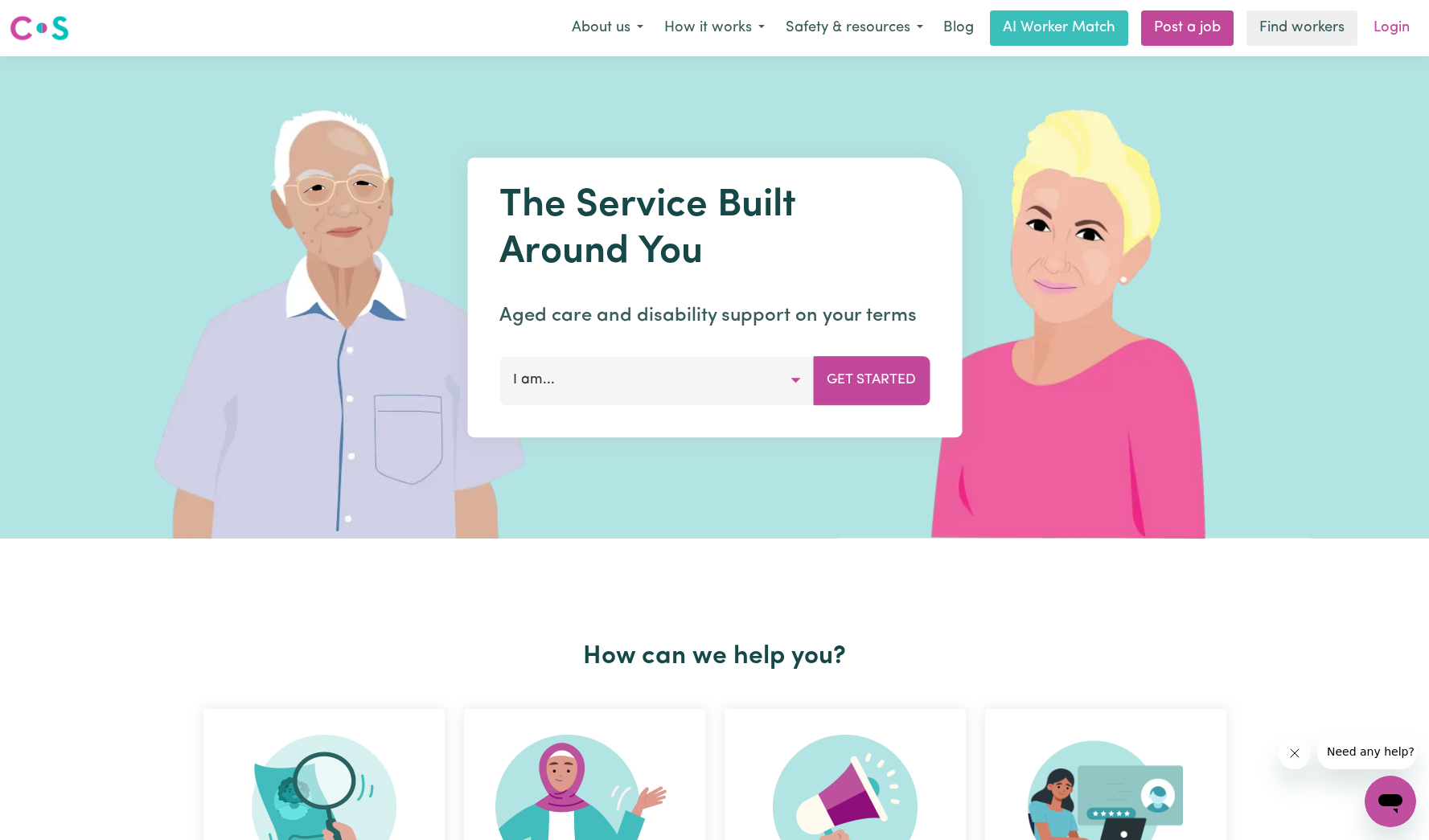
click at [1415, 24] on link "Login" at bounding box center [1390, 28] width 55 height 35
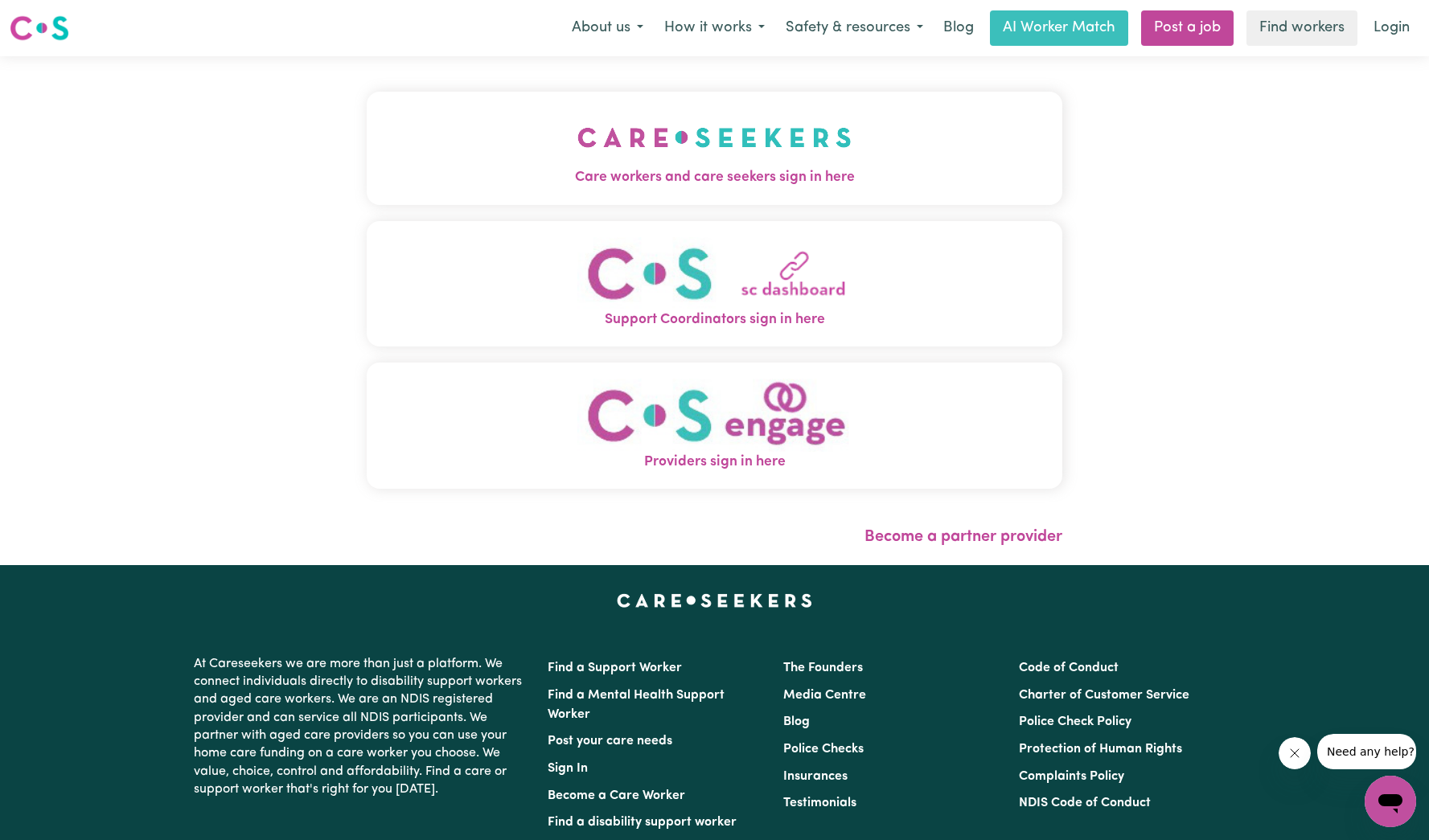
click at [753, 144] on button "Care workers and care seekers sign in here" at bounding box center [714, 148] width 696 height 113
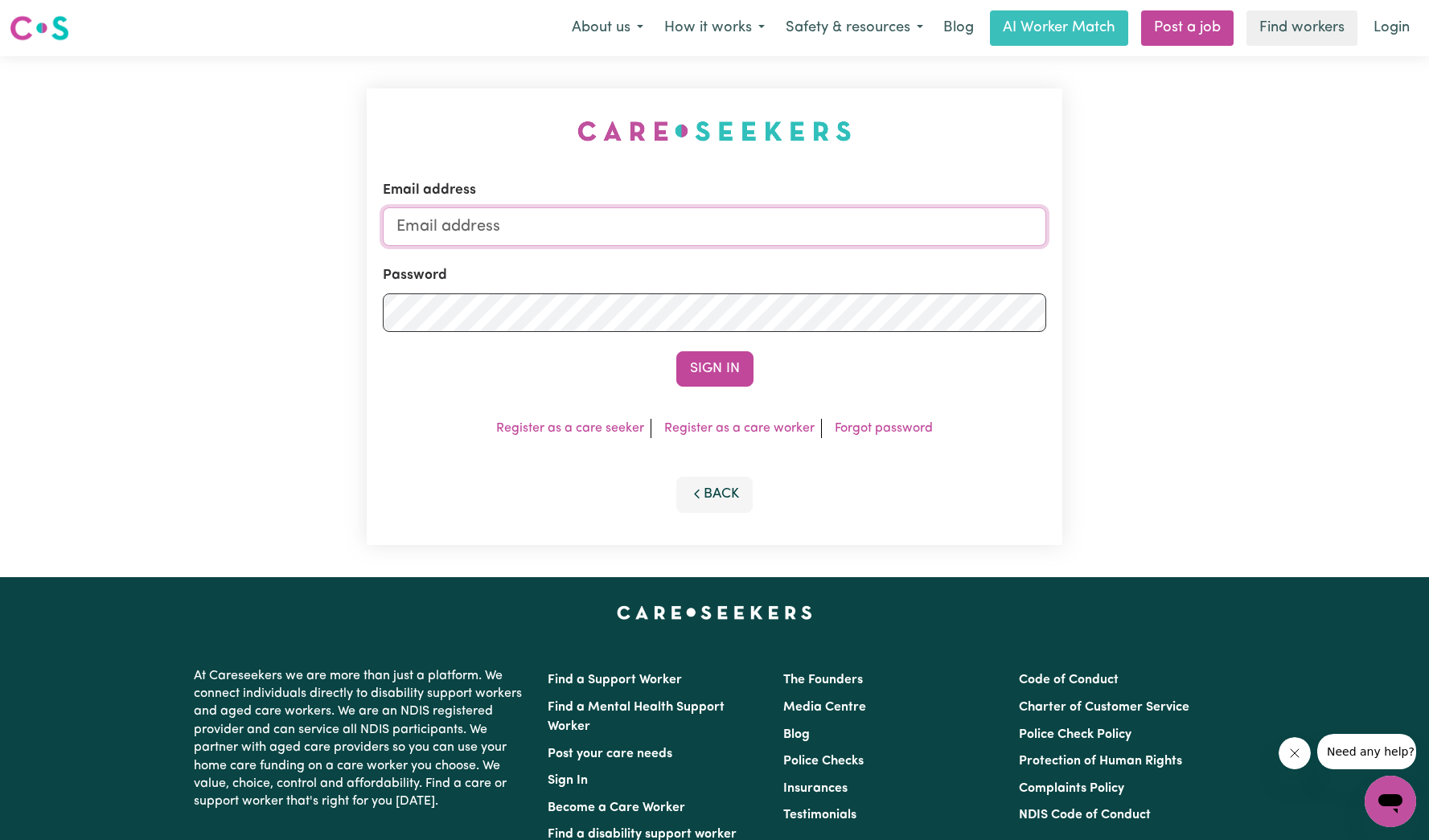
click at [769, 231] on input "Email address" at bounding box center [714, 227] width 663 height 38
type input "[EMAIL_ADDRESS][DOMAIN_NAME]"
click at [705, 371] on button "Sign In" at bounding box center [715, 368] width 77 height 35
